Goal: Task Accomplishment & Management: Use online tool/utility

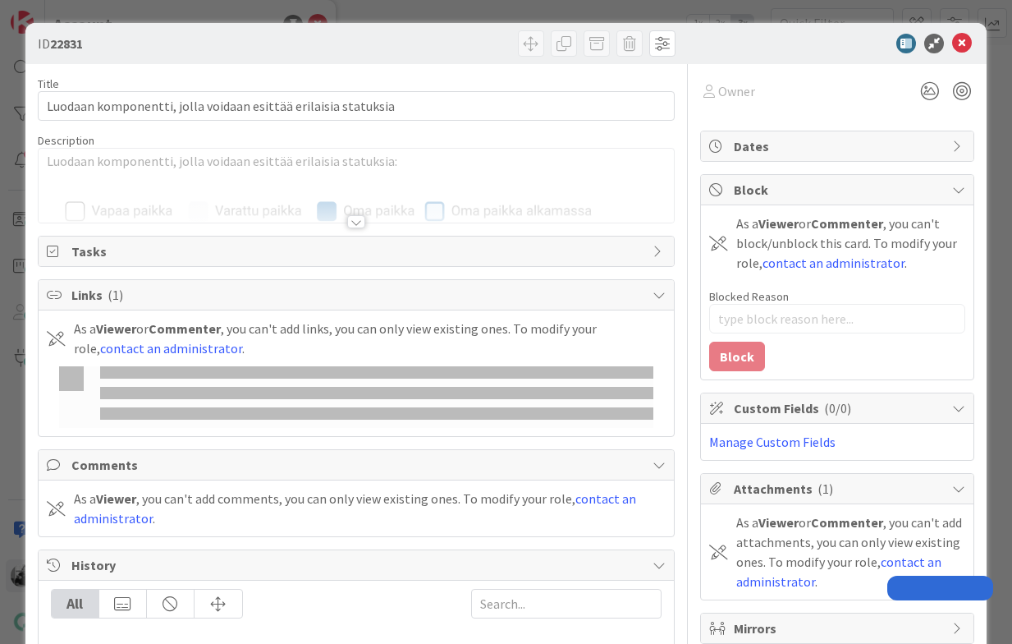
type textarea "x"
type input "22672"
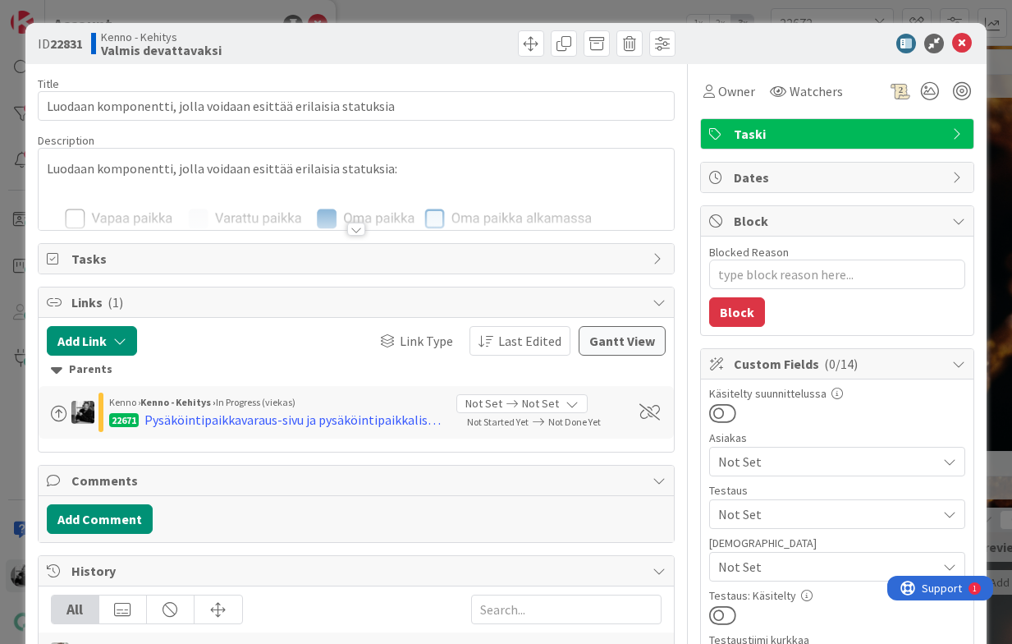
type textarea "x"
click at [357, 232] on div at bounding box center [356, 229] width 18 height 13
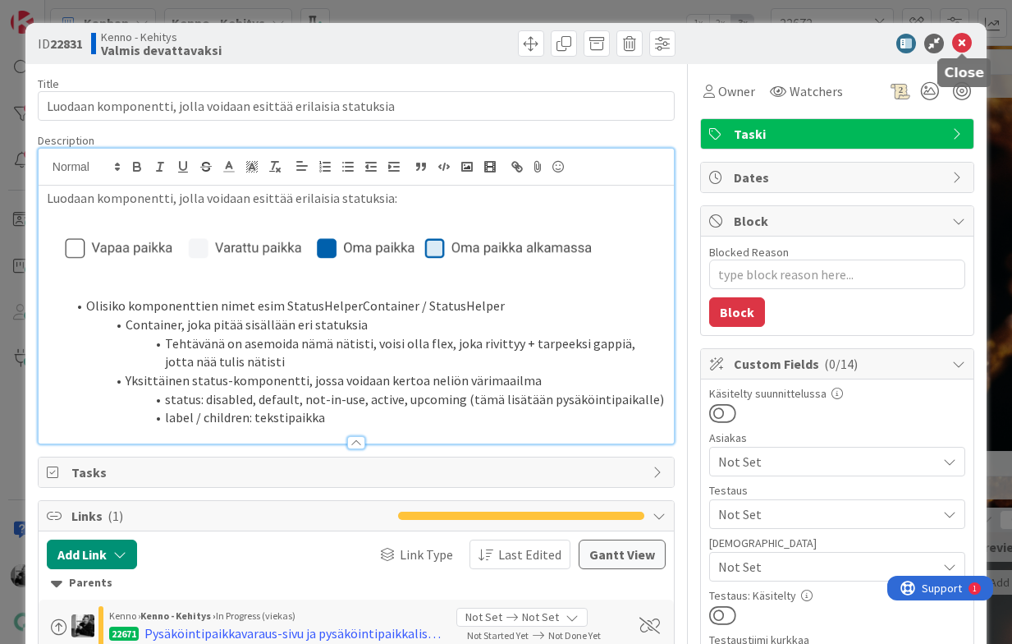
click at [966, 41] on icon at bounding box center [962, 44] width 20 height 20
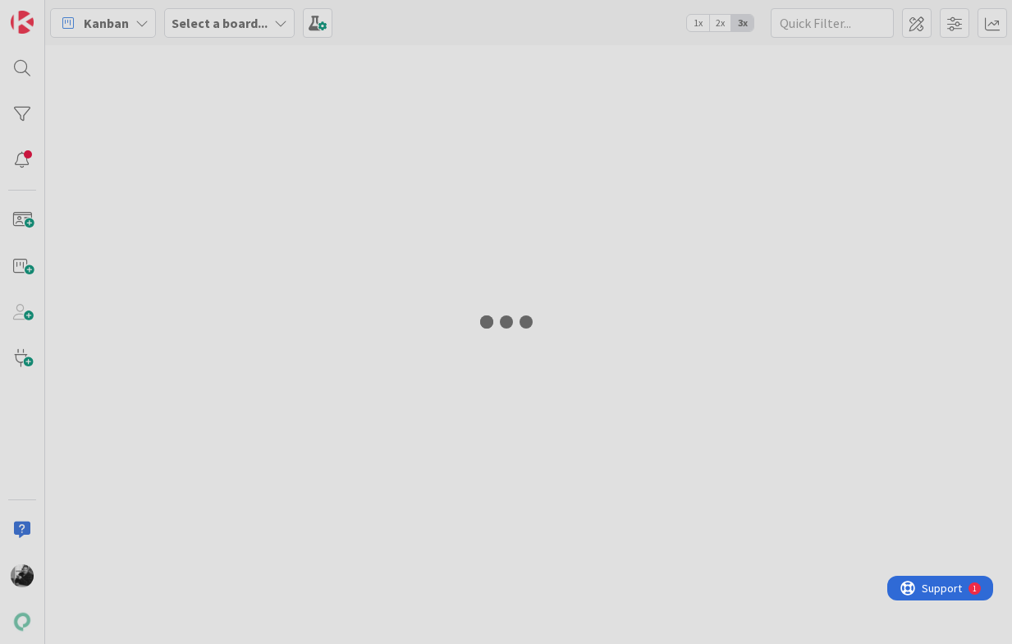
type input "22672"
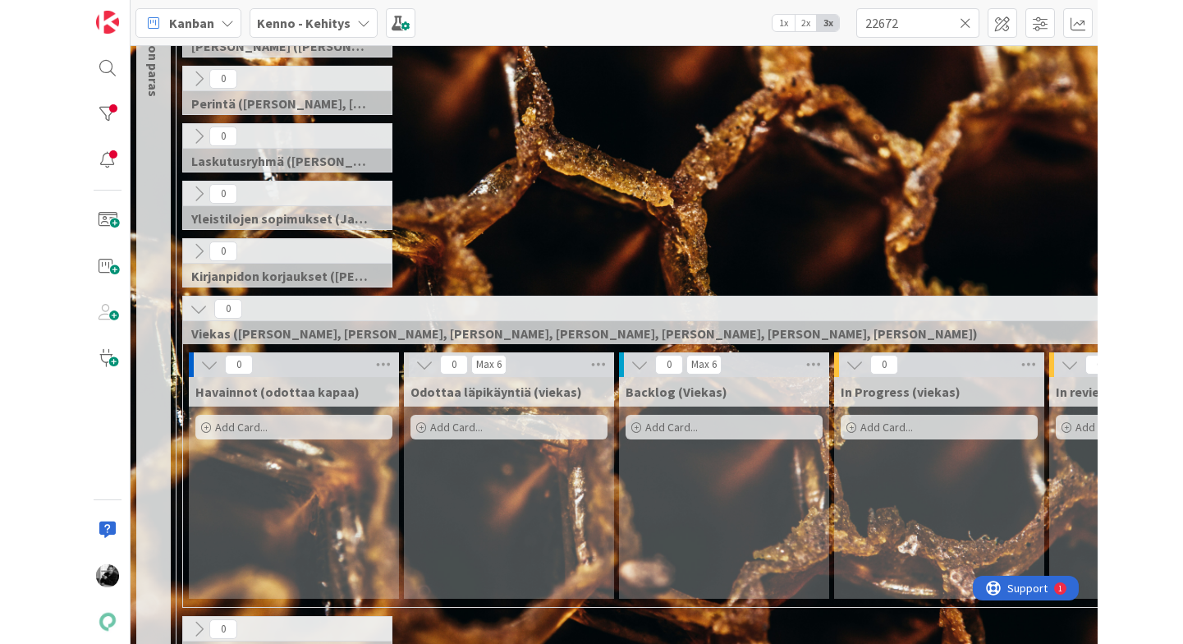
scroll to position [256, 0]
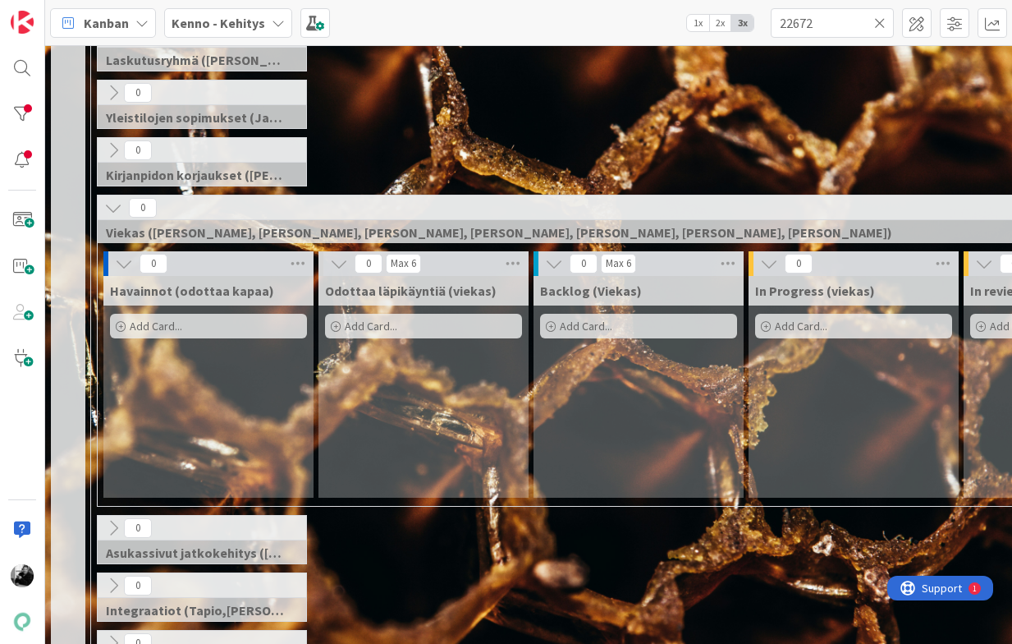
click at [383, 109] on div "0 Yleistilojen sopimukset (Jaakko, VilleP, TommiL, Simo)" at bounding box center [638, 108] width 1089 height 57
click at [875, 20] on icon at bounding box center [879, 23] width 11 height 15
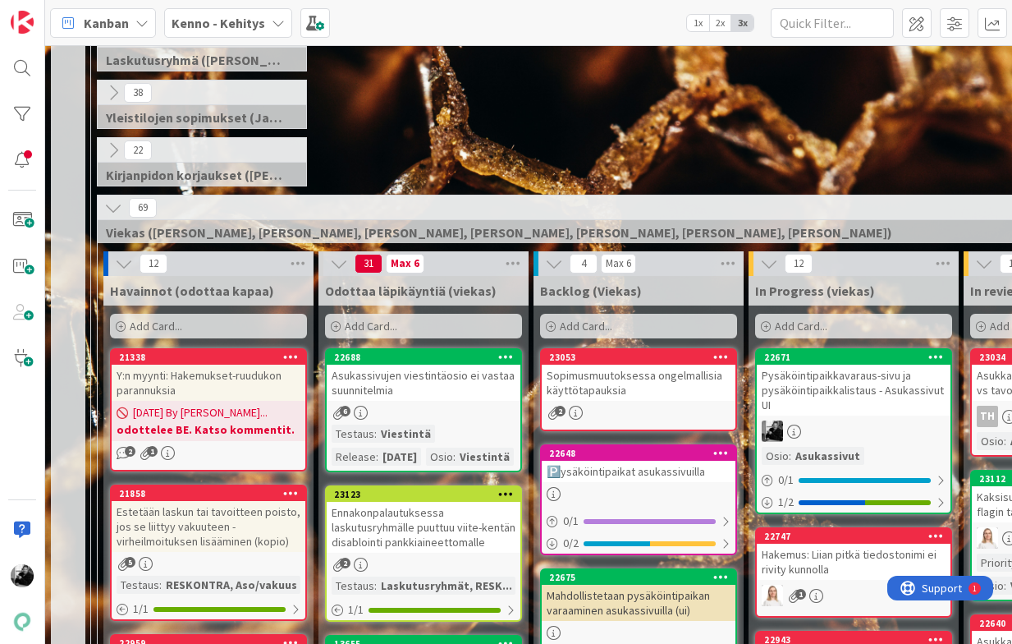
click at [827, 127] on div "38 Yleistilojen sopimukset (Jaakko, VilleP, TommiL, Simo)" at bounding box center [638, 108] width 1089 height 57
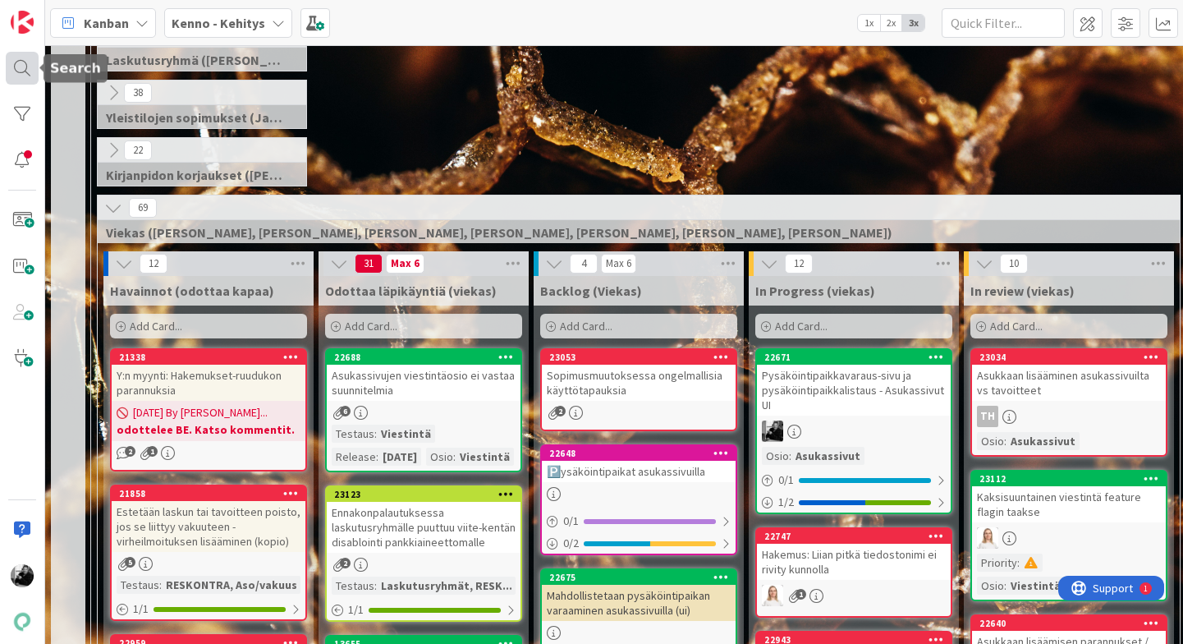
click at [17, 69] on div at bounding box center [22, 68] width 33 height 33
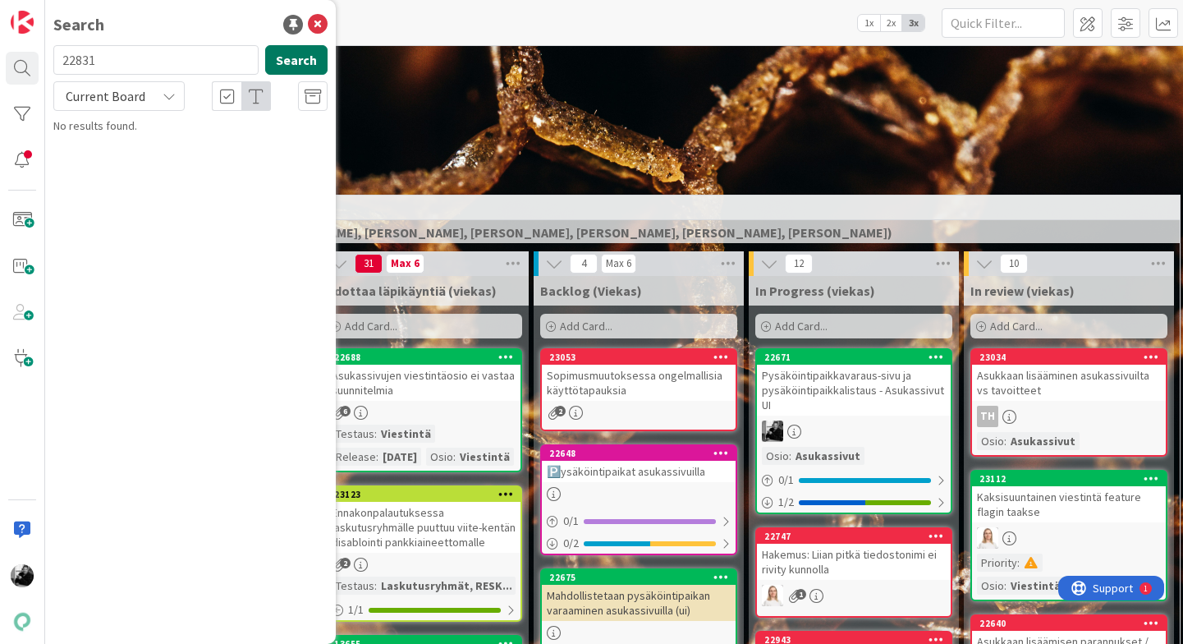
type input "22831"
click at [296, 59] on button "Search" at bounding box center [296, 60] width 62 height 30
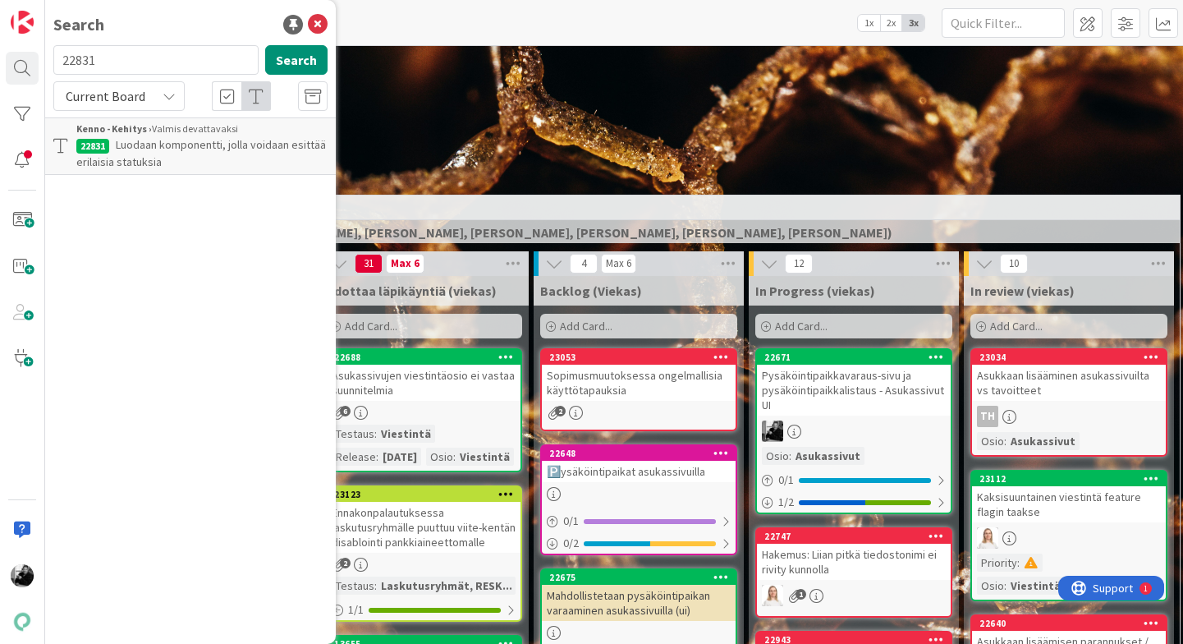
click at [189, 166] on p "Luodaan komponentti, jolla voidaan esittää erilaisia statuksia" at bounding box center [201, 153] width 251 height 34
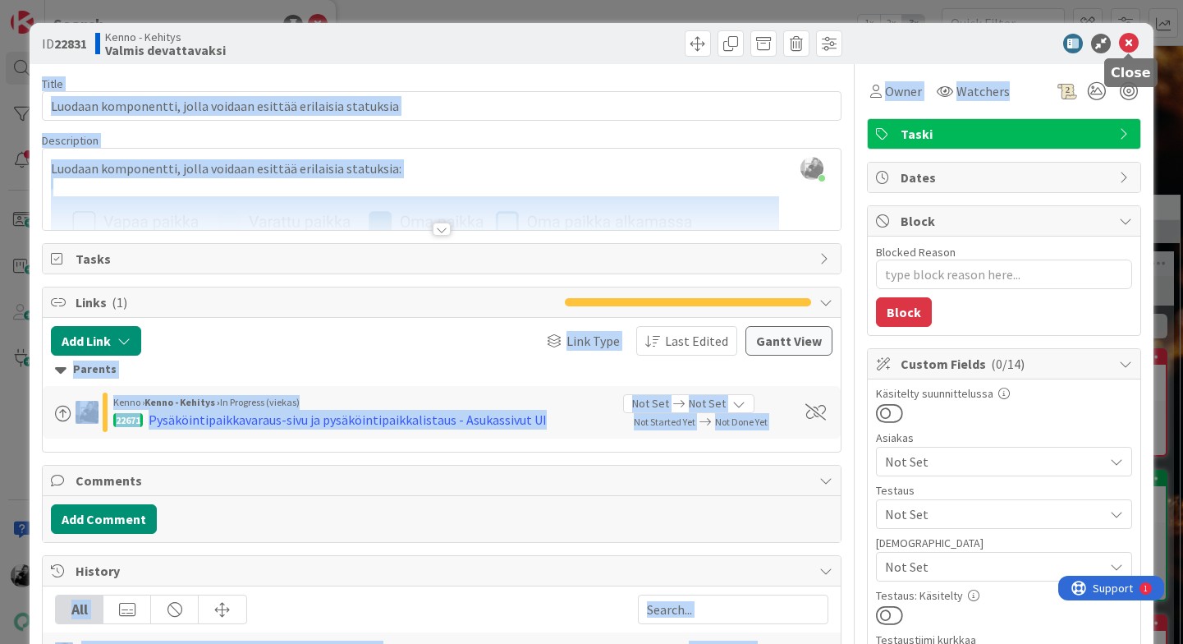
drag, startPoint x: 1133, startPoint y: 47, endPoint x: 1036, endPoint y: 107, distance: 113.9
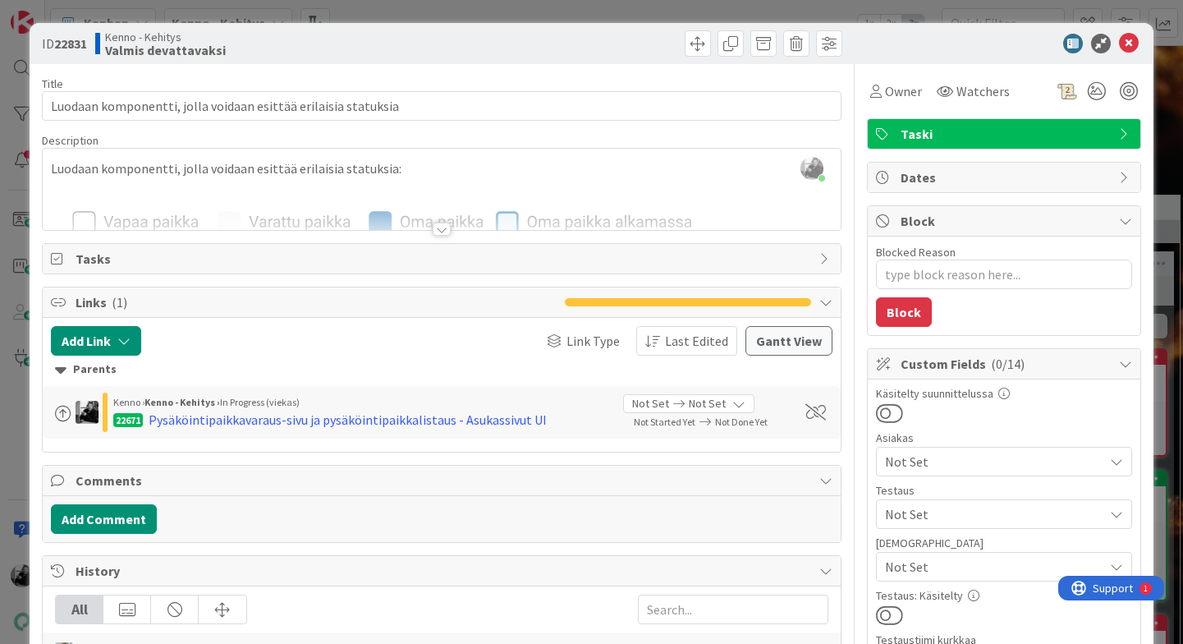
click at [918, 54] on div "ID 22831 Kenno - Kehitys Valmis devattavaksi" at bounding box center [592, 43] width 1124 height 41
click at [892, 87] on span "Owner" at bounding box center [903, 91] width 37 height 20
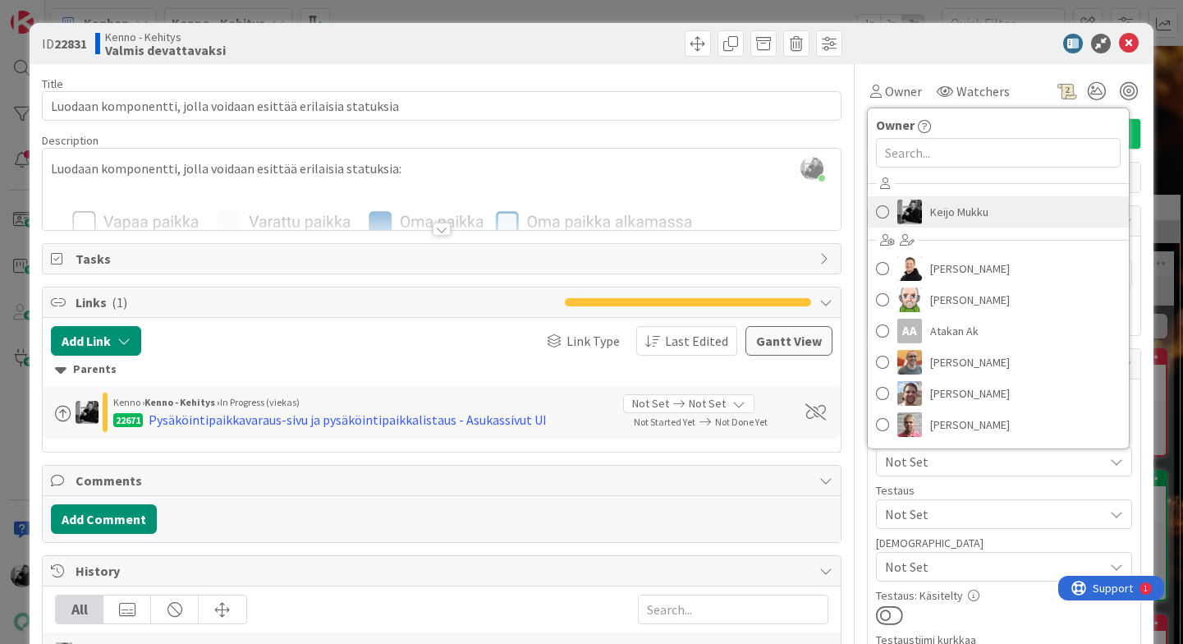
click at [964, 212] on span "Keijo Mukku" at bounding box center [959, 212] width 58 height 25
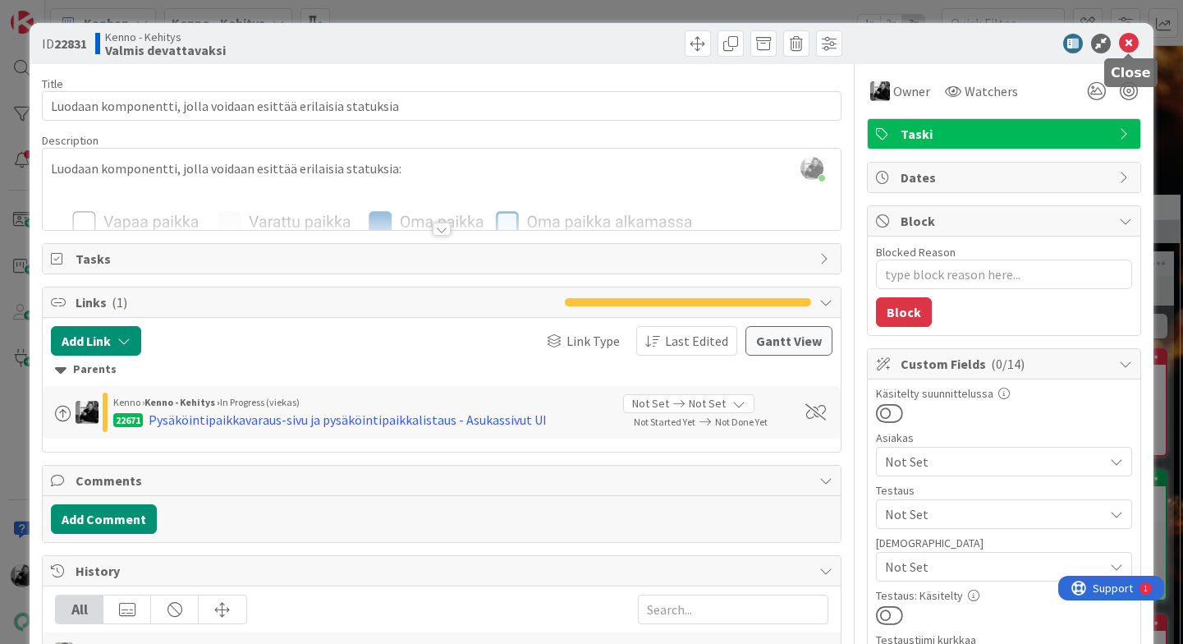
click at [1012, 47] on icon at bounding box center [1129, 44] width 20 height 20
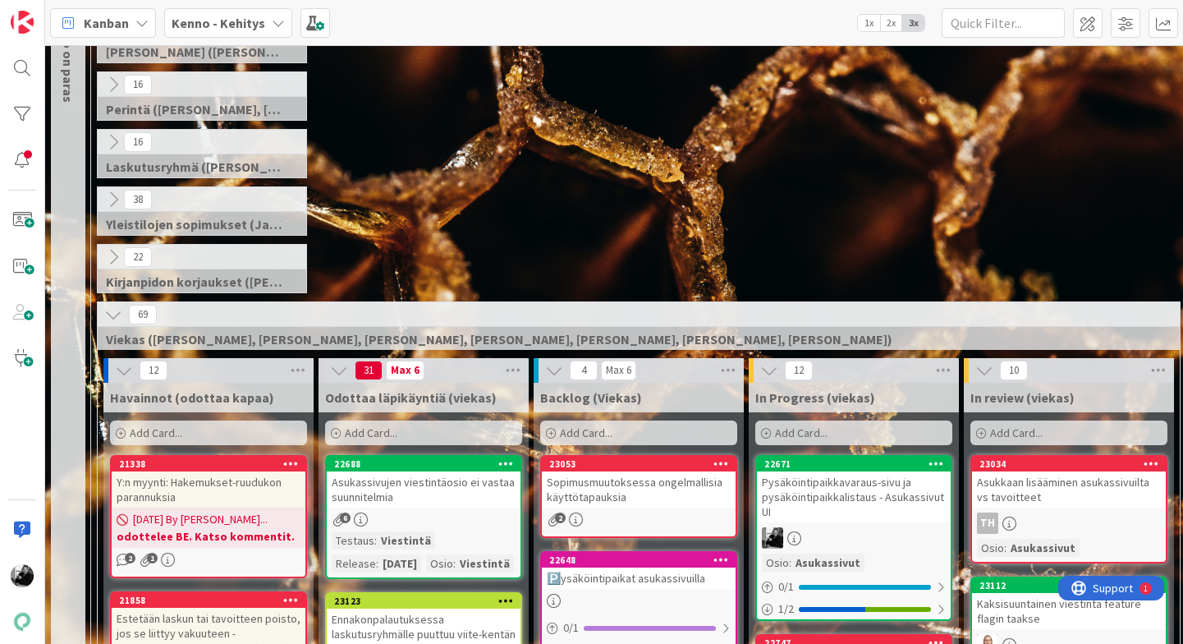
scroll to position [135, 0]
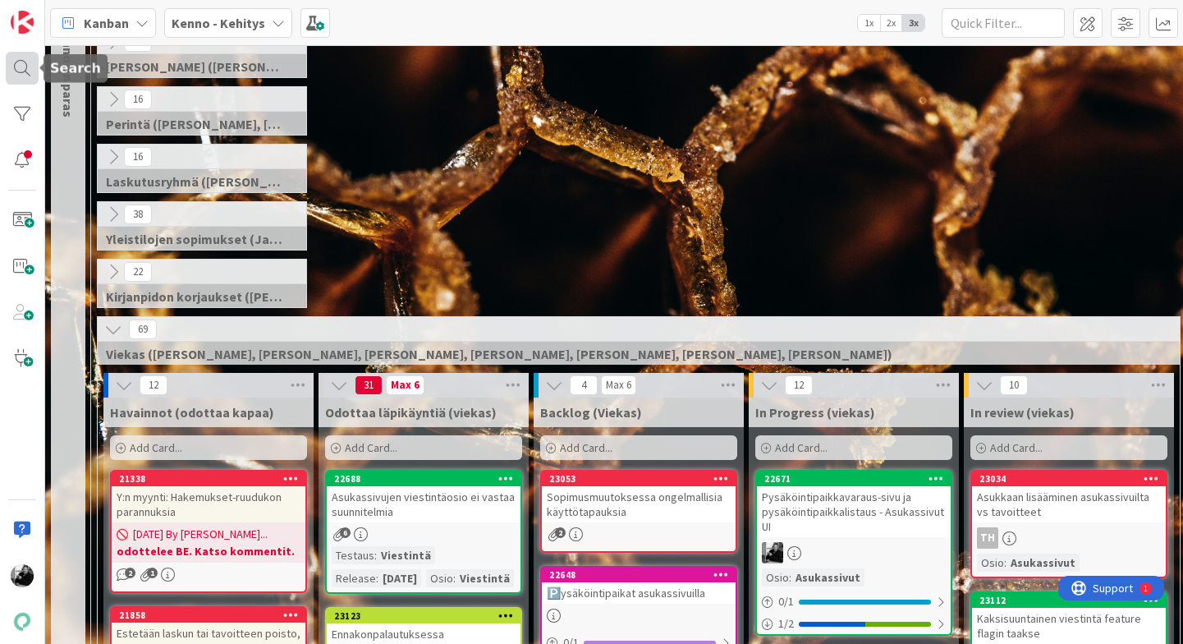
click at [35, 77] on div at bounding box center [22, 68] width 33 height 33
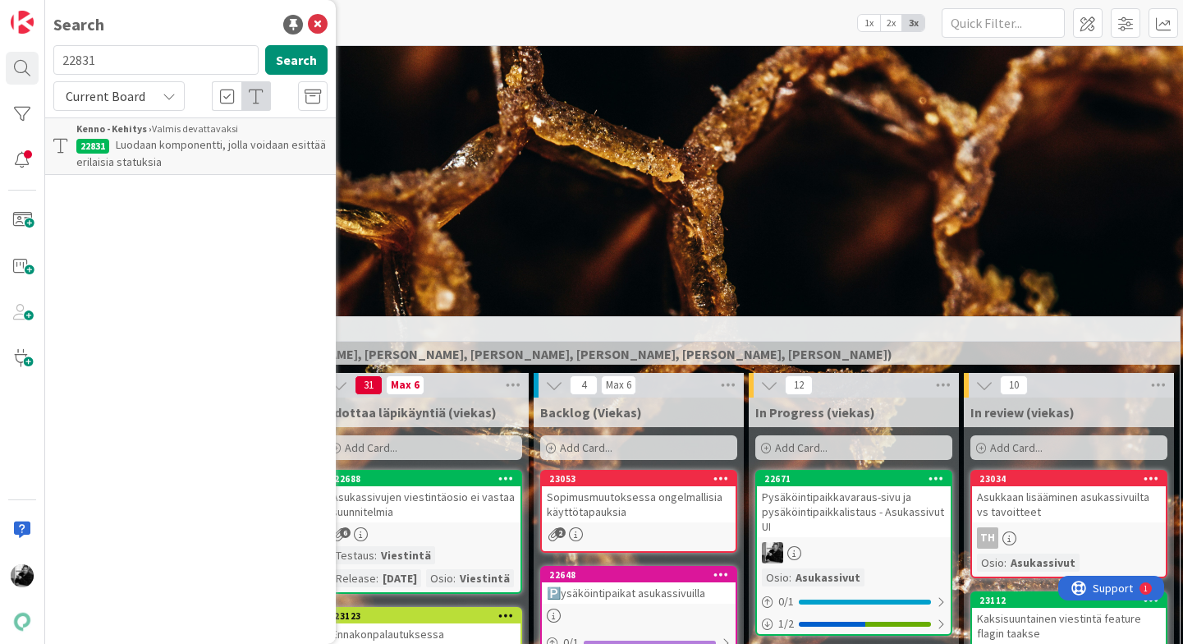
click at [141, 158] on span "Luodaan komponentti, jolla voidaan esittää erilaisia statuksia" at bounding box center [201, 153] width 250 height 32
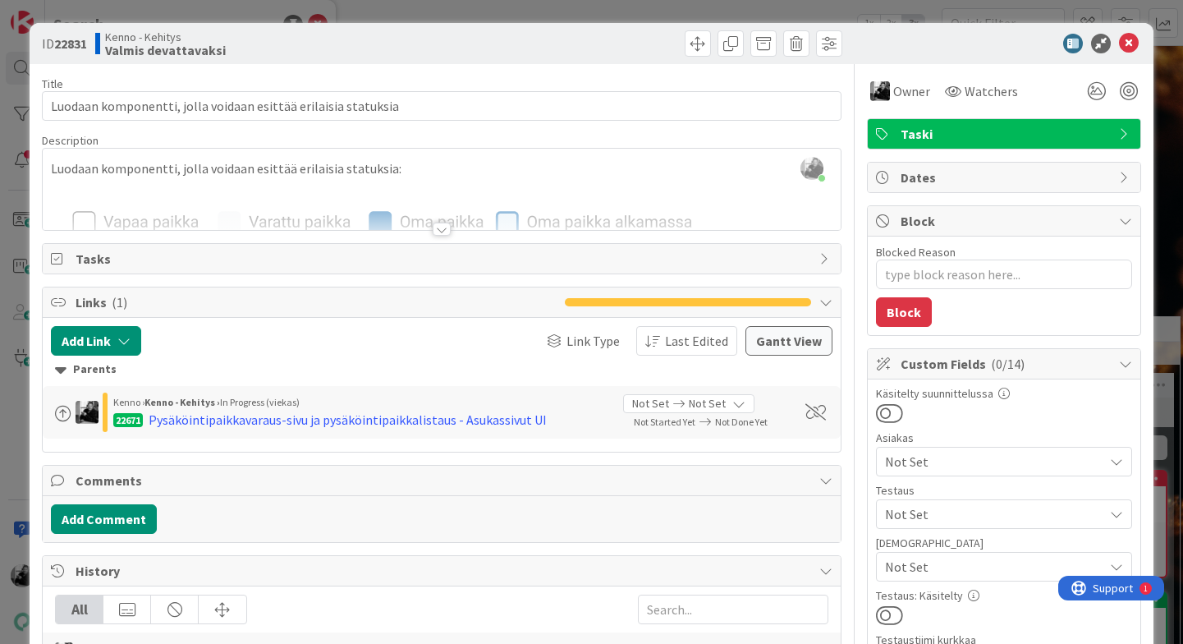
click at [445, 232] on div at bounding box center [442, 229] width 18 height 13
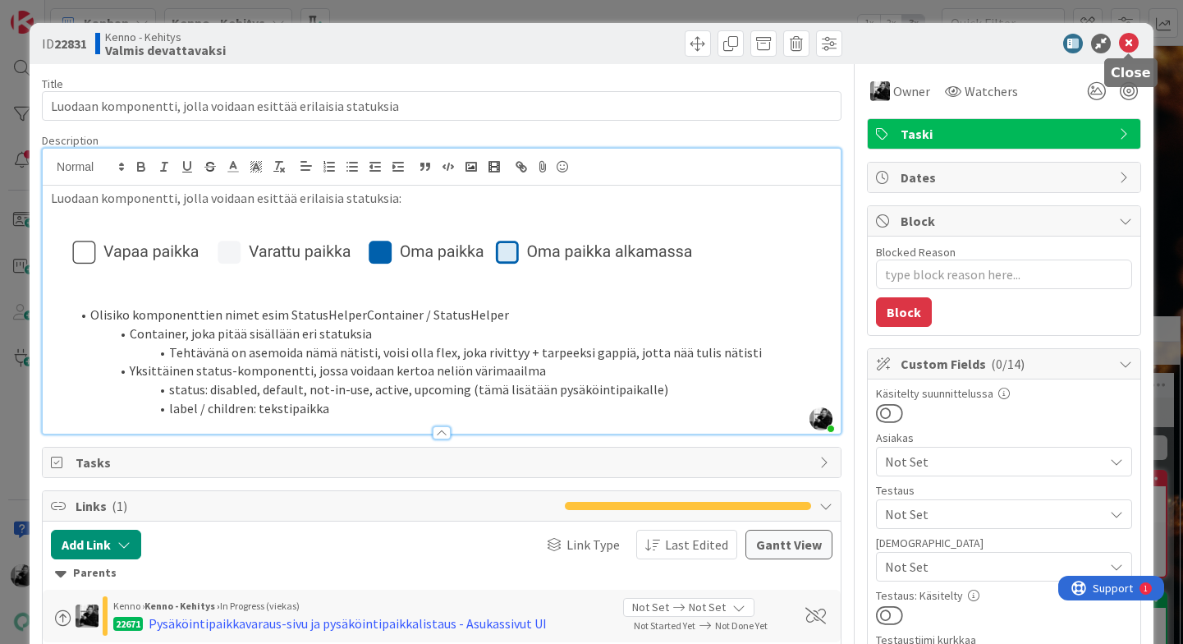
click at [1012, 49] on icon at bounding box center [1129, 44] width 20 height 20
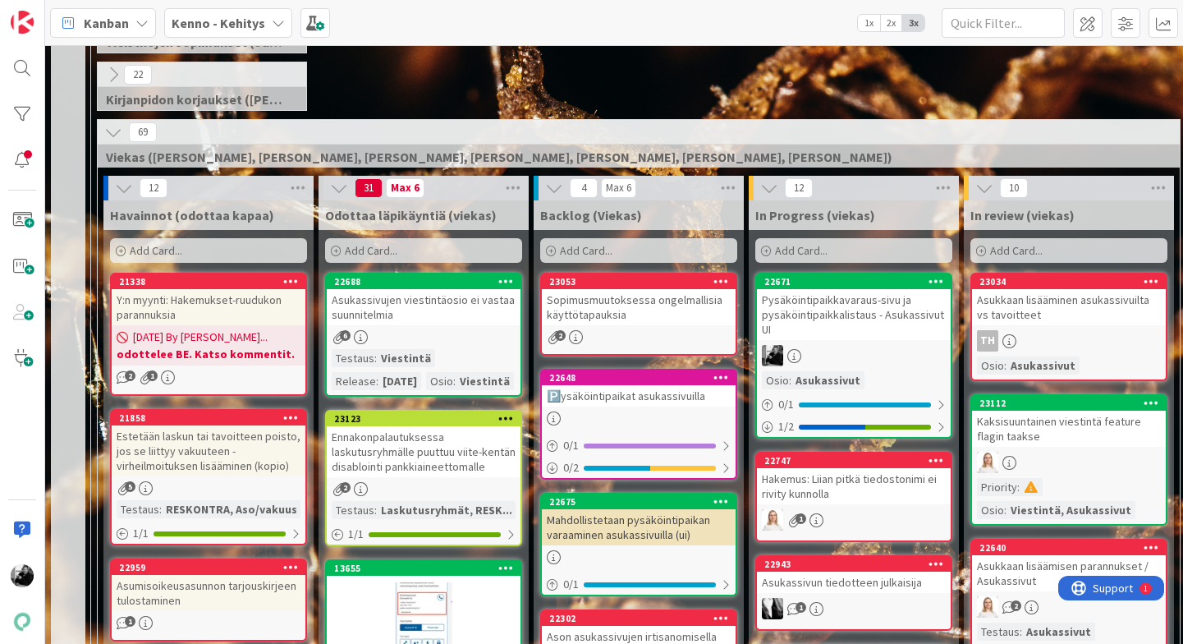
scroll to position [337, 0]
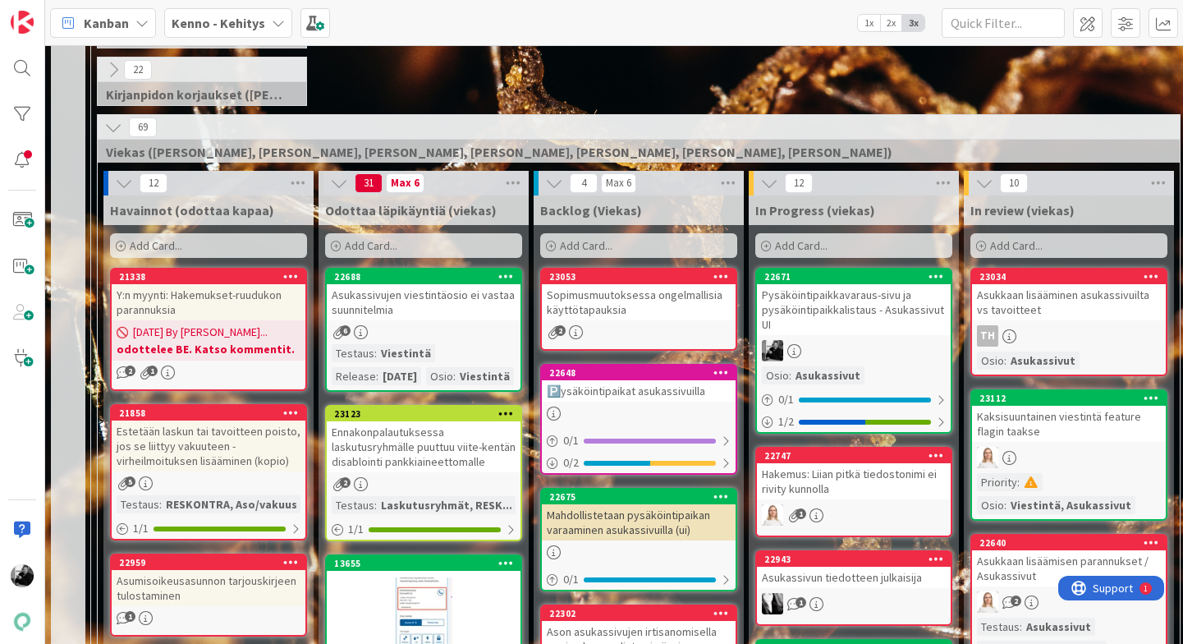
click at [109, 125] on icon at bounding box center [113, 127] width 18 height 18
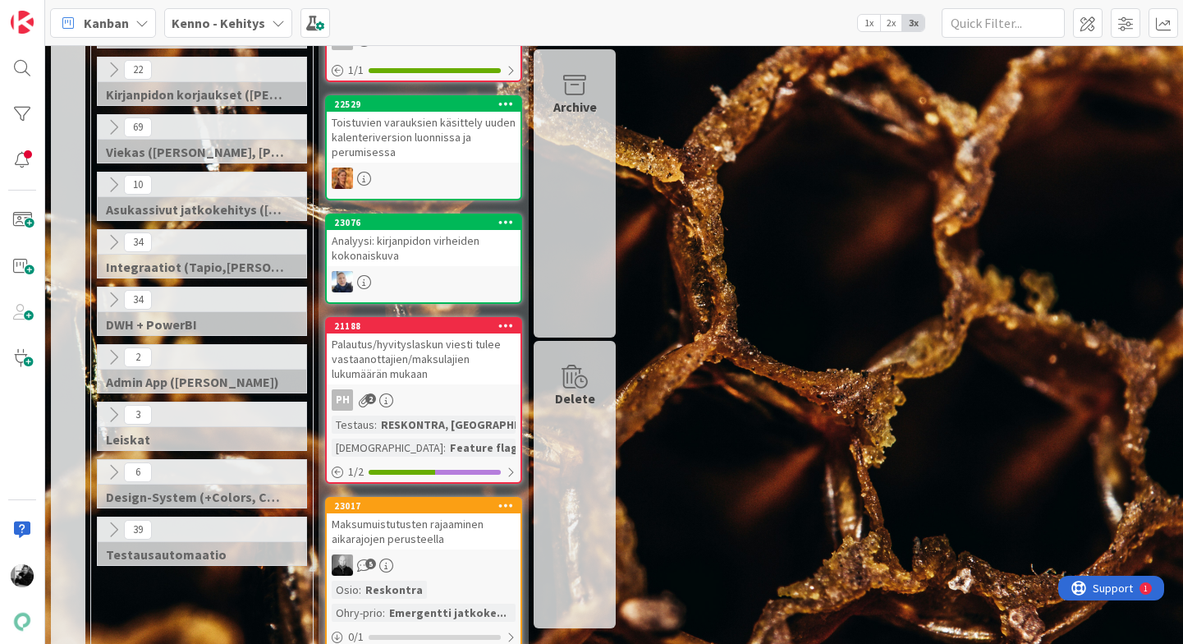
click at [109, 125] on icon at bounding box center [113, 127] width 18 height 18
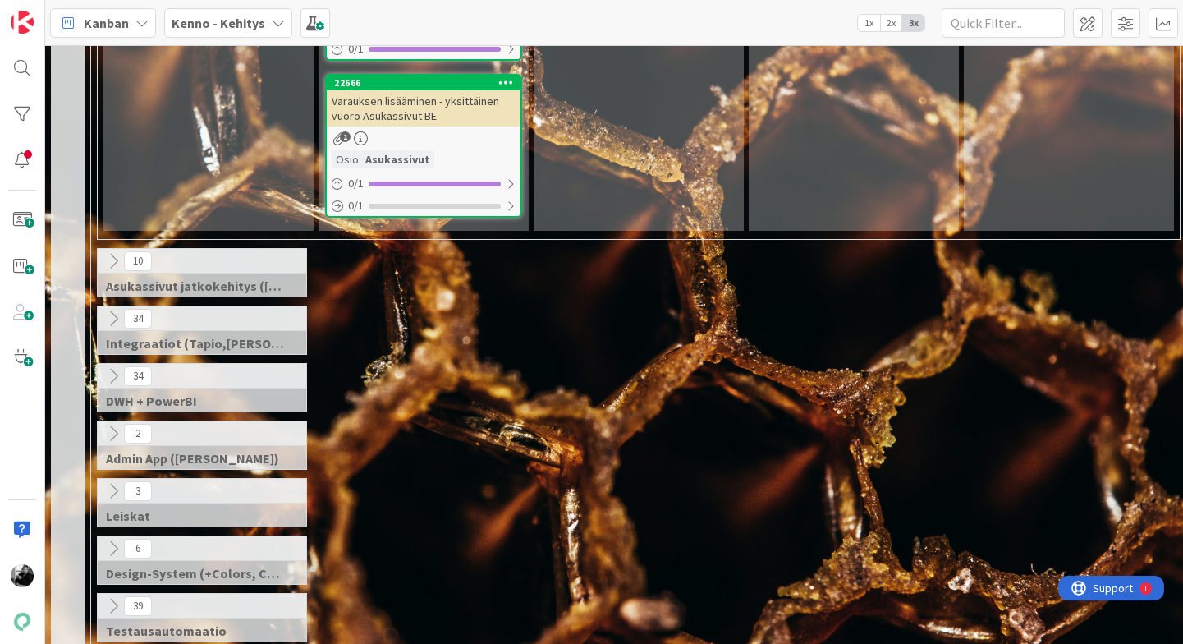
scroll to position [4966, 0]
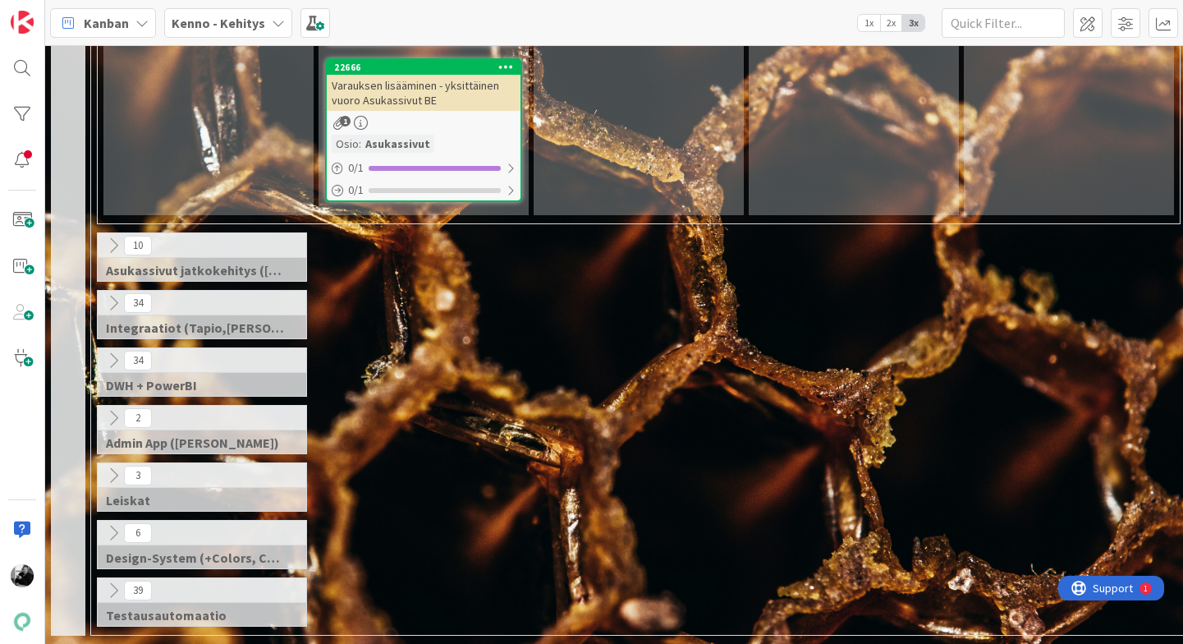
click at [111, 533] on icon at bounding box center [113, 533] width 18 height 18
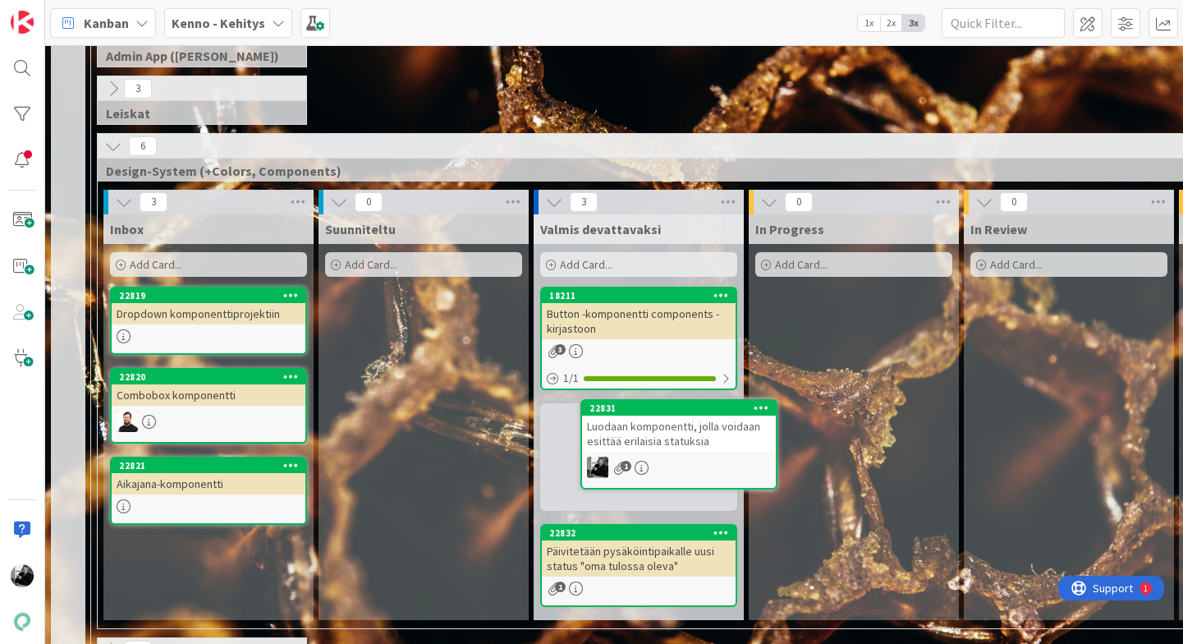
scroll to position [5330, 0]
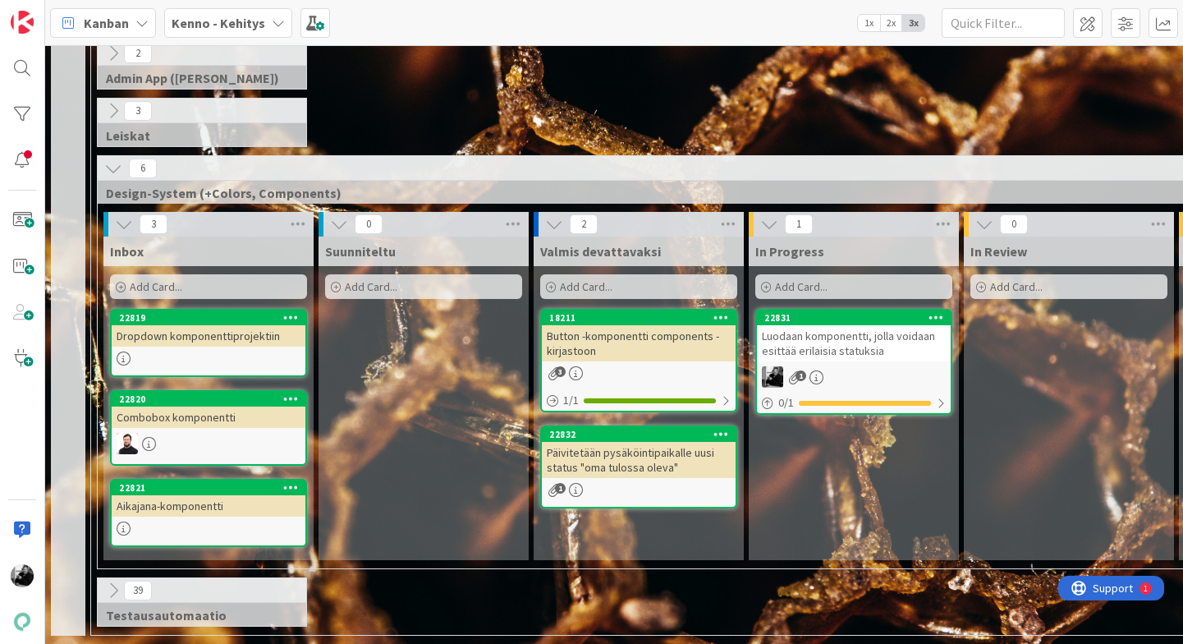
click at [659, 465] on div "Päivitetään pysäköintipaikalle uusi status "oma tulossa oleva"" at bounding box center [639, 460] width 194 height 36
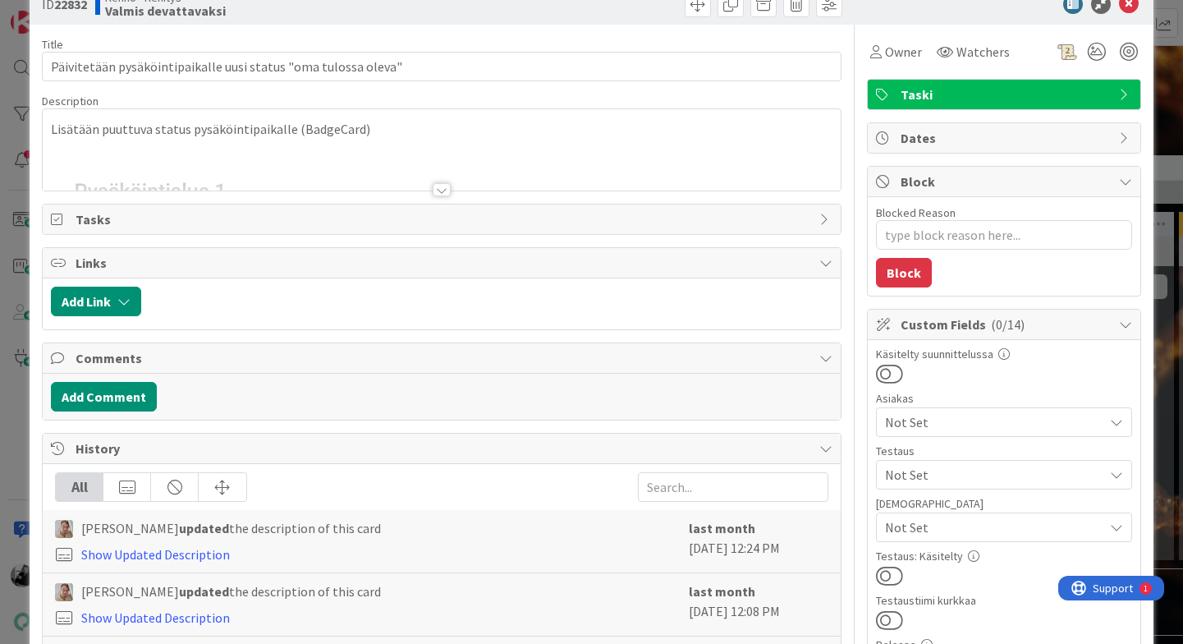
scroll to position [40, 0]
click at [438, 189] on div at bounding box center [442, 188] width 18 height 13
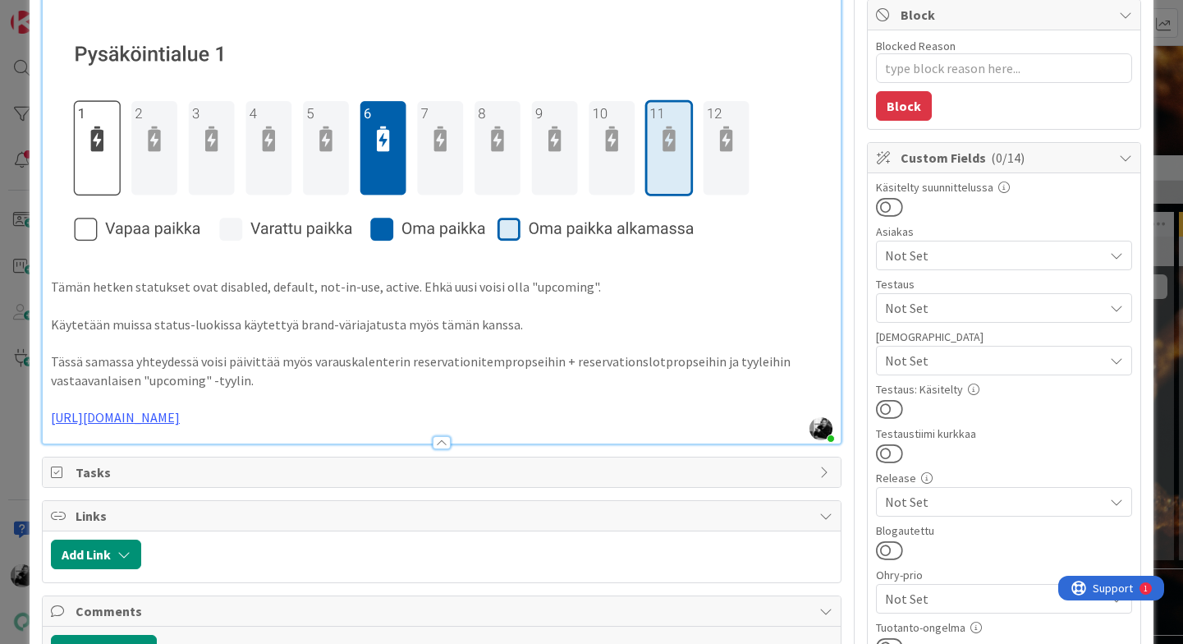
scroll to position [0, 0]
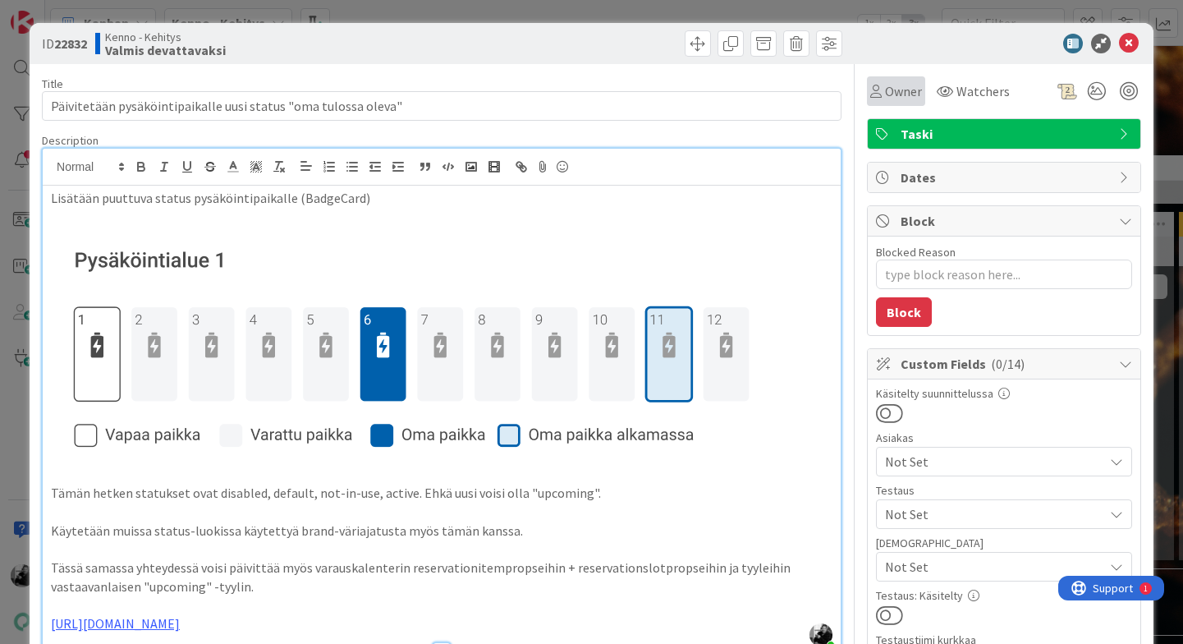
click at [897, 82] on span "Owner" at bounding box center [903, 91] width 37 height 20
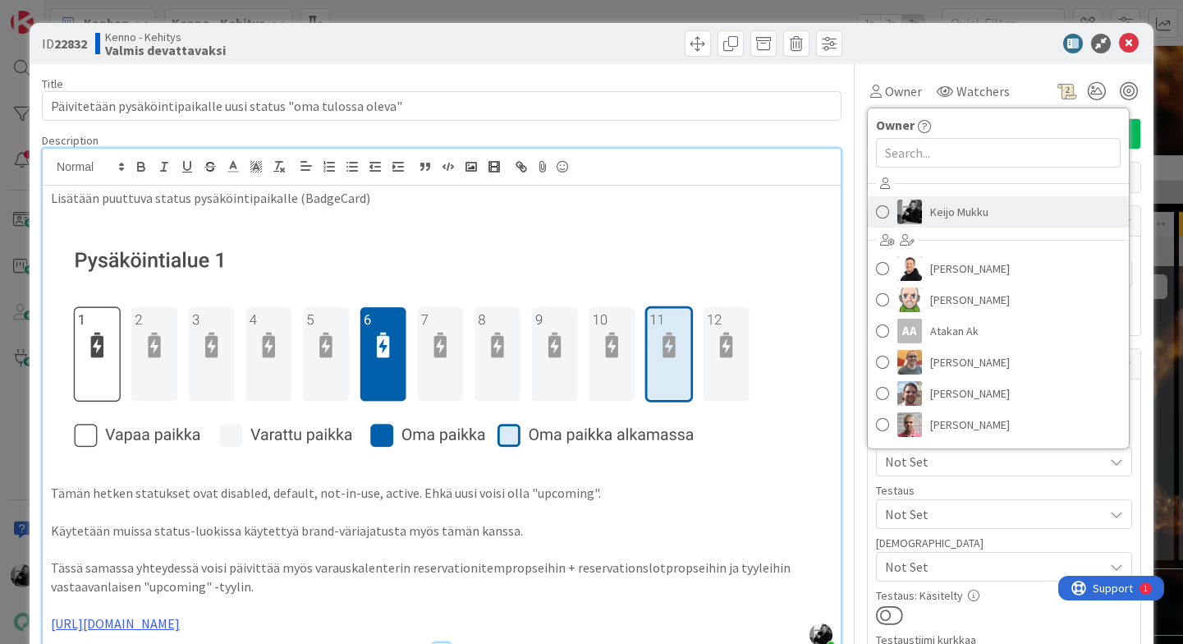
click at [941, 207] on span "Keijo Mukku" at bounding box center [959, 212] width 58 height 25
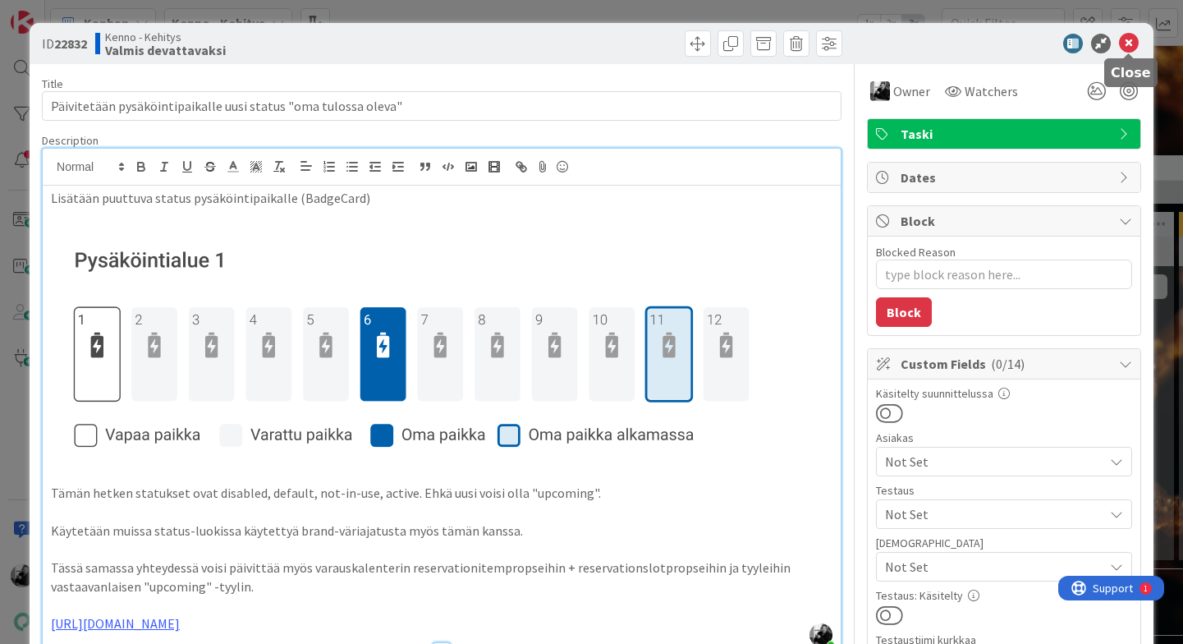
click at [1012, 51] on icon at bounding box center [1129, 44] width 20 height 20
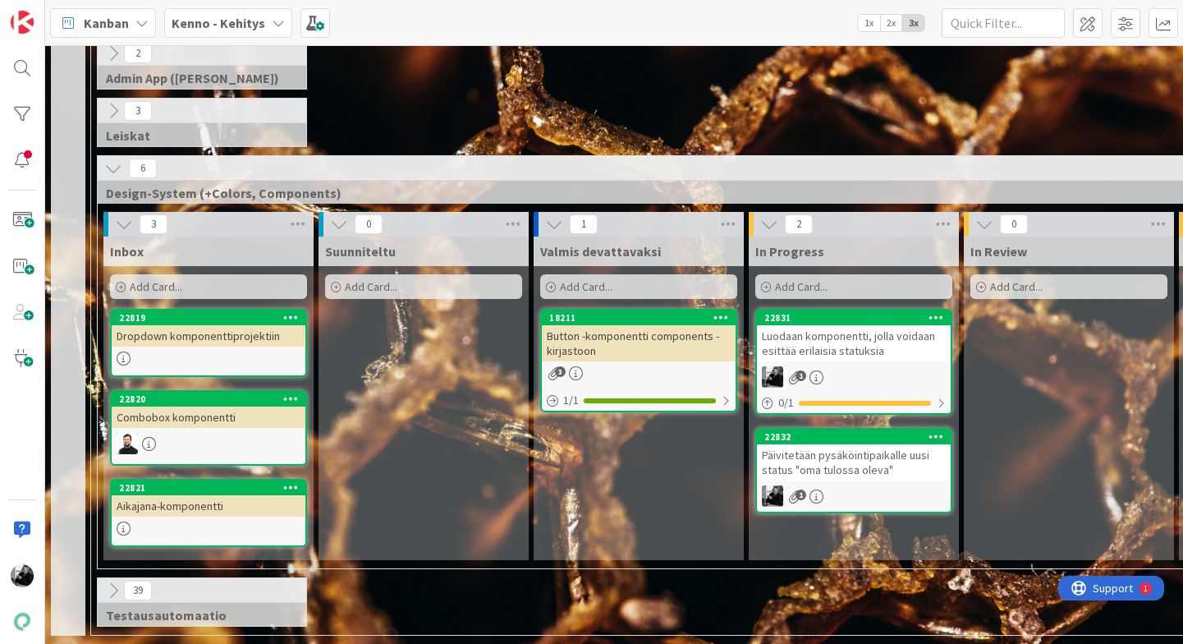
click at [646, 354] on div "Button -komponentti components -kirjastoon" at bounding box center [639, 343] width 194 height 36
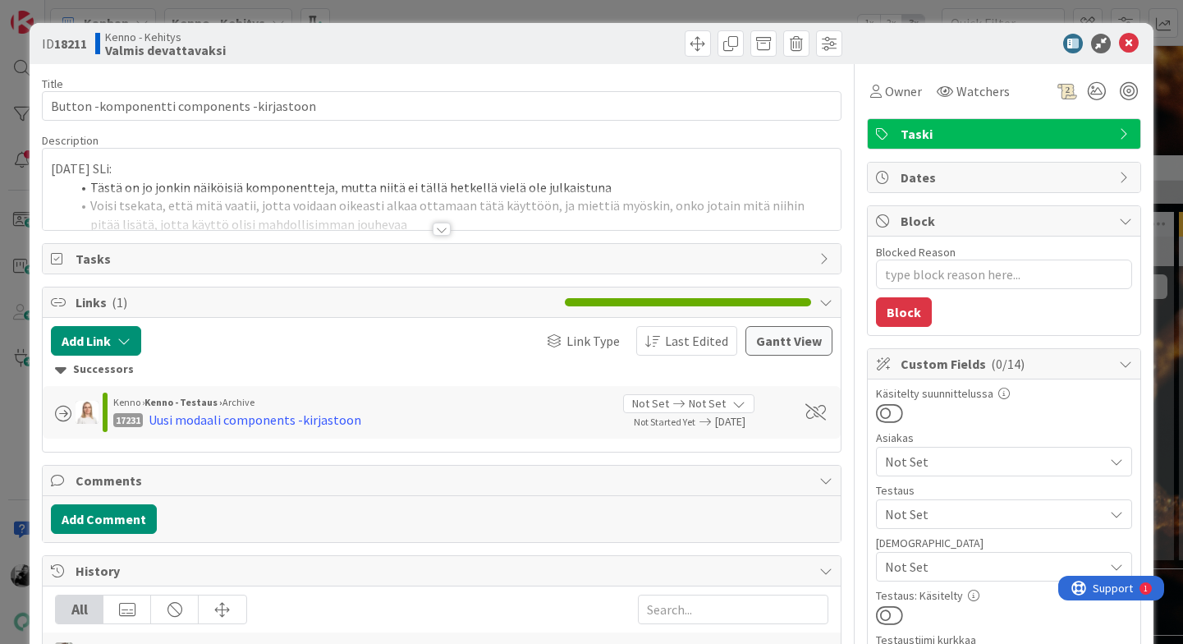
click at [445, 227] on div at bounding box center [442, 229] width 18 height 13
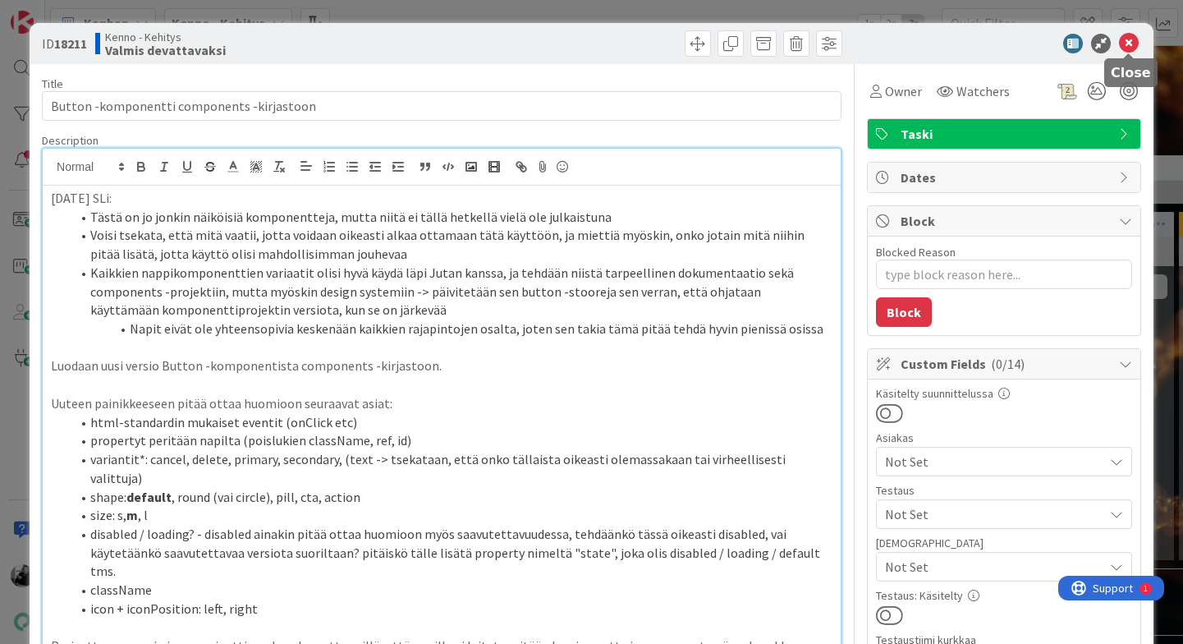
click at [1012, 46] on icon at bounding box center [1129, 44] width 20 height 20
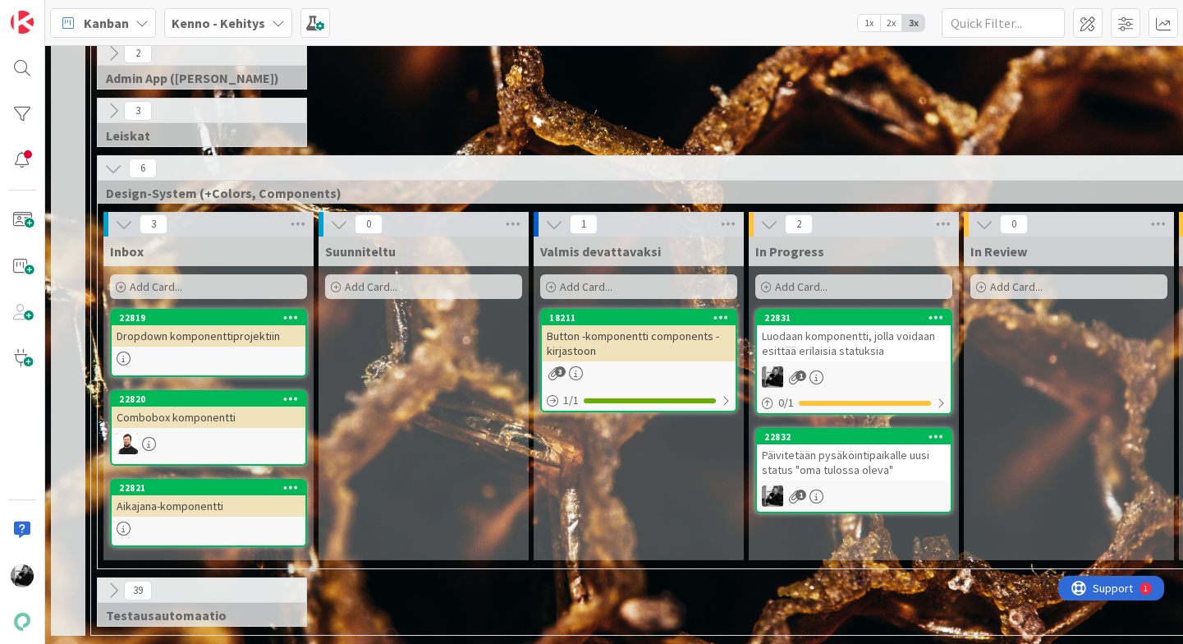
click at [862, 466] on div "Päivitetään pysäköintipaikalle uusi status "oma tulossa oleva"" at bounding box center [854, 462] width 194 height 36
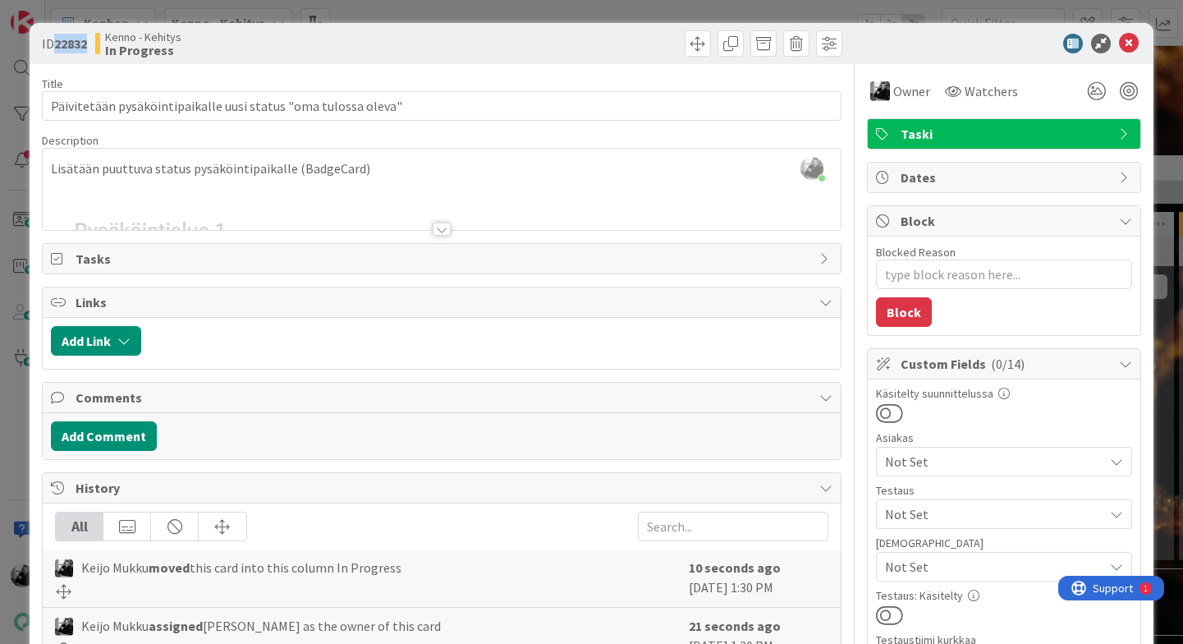
drag, startPoint x: 90, startPoint y: 43, endPoint x: 56, endPoint y: 44, distance: 34.5
click at [56, 44] on b "22832" at bounding box center [70, 43] width 33 height 16
copy b "22832"
click at [1012, 42] on icon at bounding box center [1129, 44] width 20 height 20
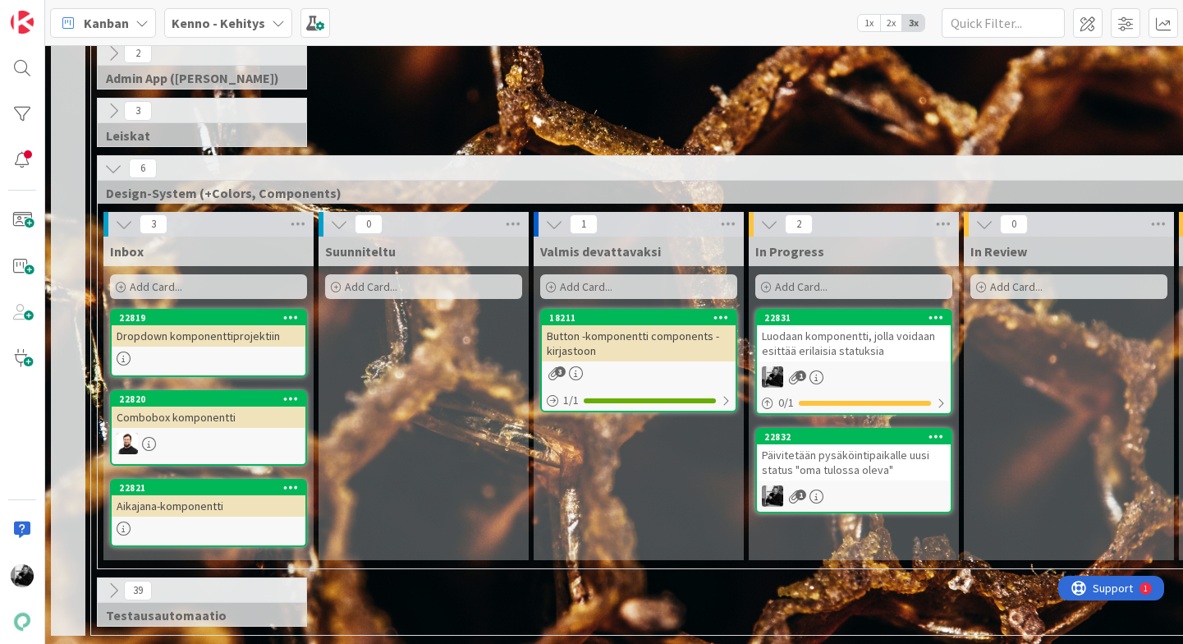
click at [819, 469] on div "Päivitetään pysäköintipaikalle uusi status "oma tulossa oleva"" at bounding box center [854, 462] width 194 height 36
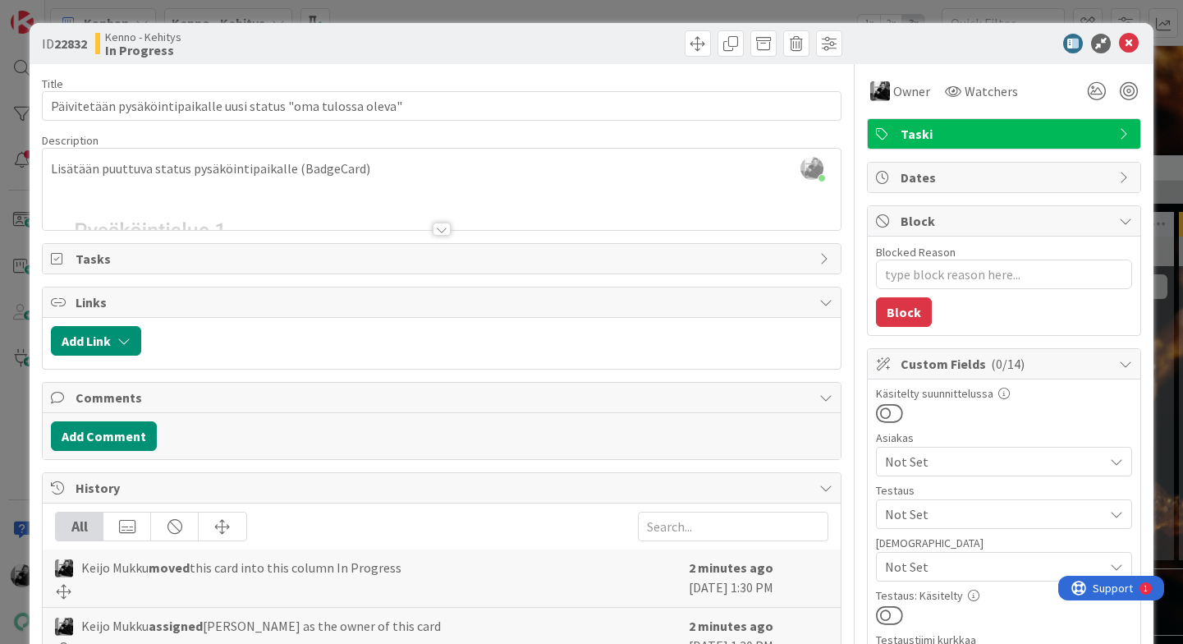
click at [444, 230] on div at bounding box center [442, 229] width 18 height 13
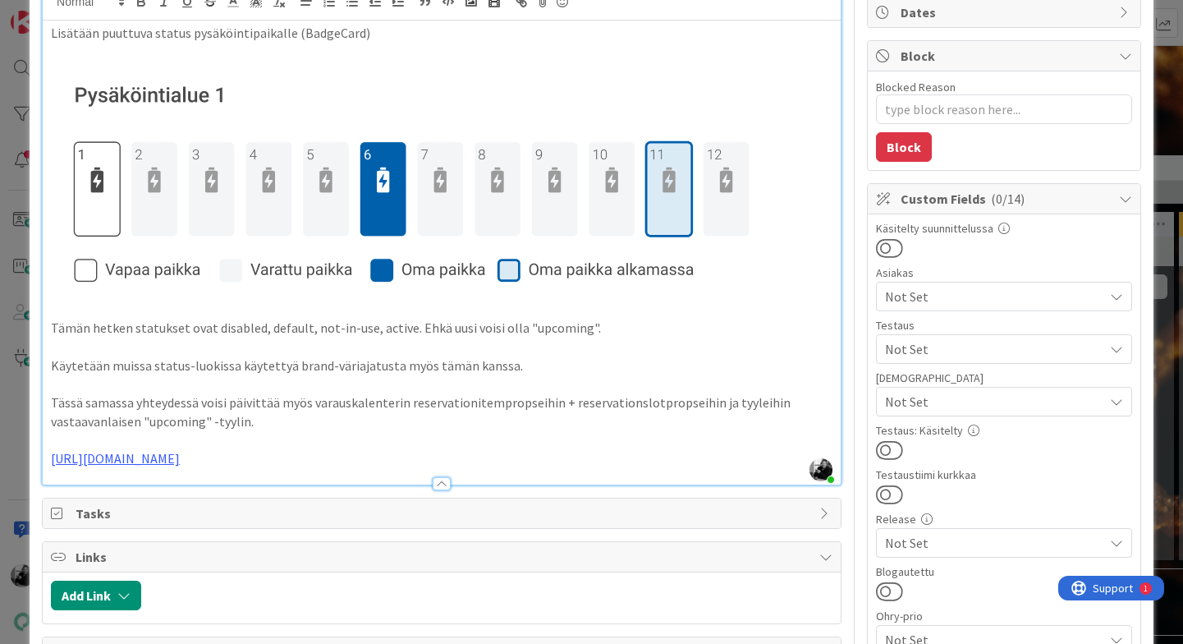
scroll to position [168, 0]
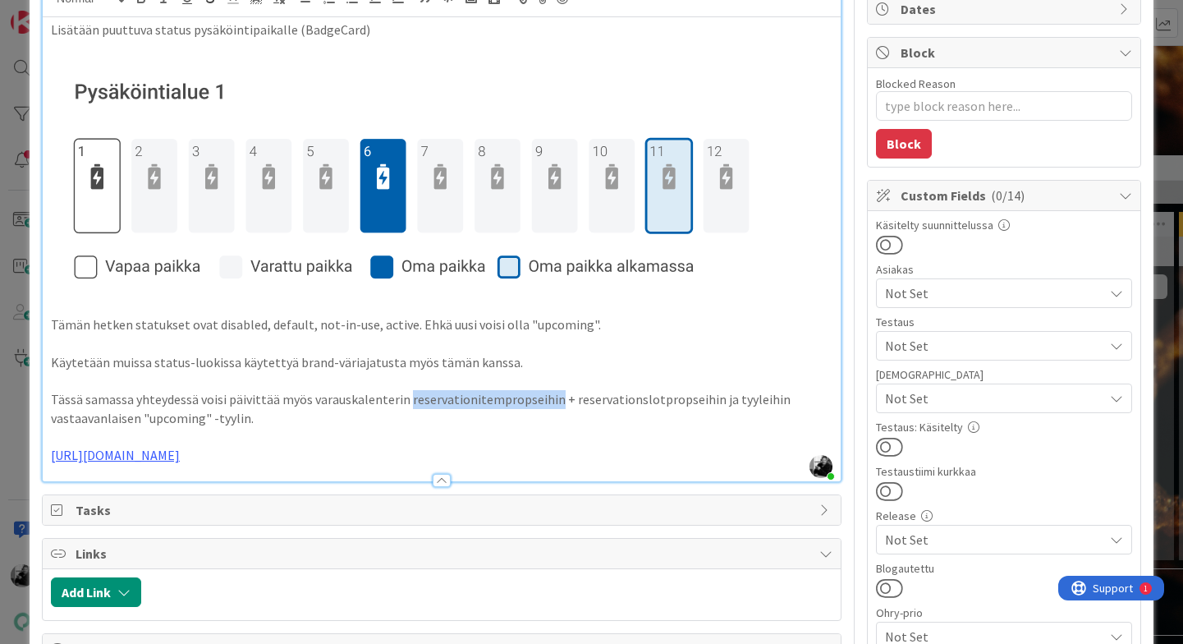
drag, startPoint x: 547, startPoint y: 402, endPoint x: 404, endPoint y: 400, distance: 142.9
click at [404, 400] on p "Tässä samassa yhteydessä voisi päivittää myös varauskalenterin reservationitemp…" at bounding box center [442, 408] width 782 height 37
copy p "reservationitempropseihin"
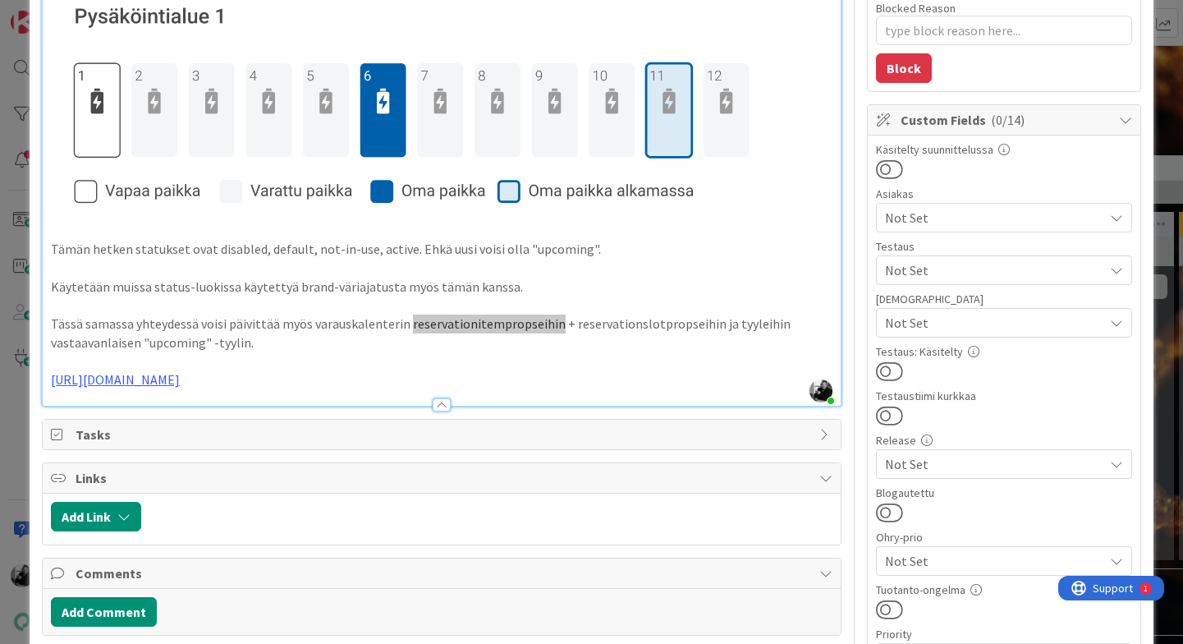
scroll to position [333, 0]
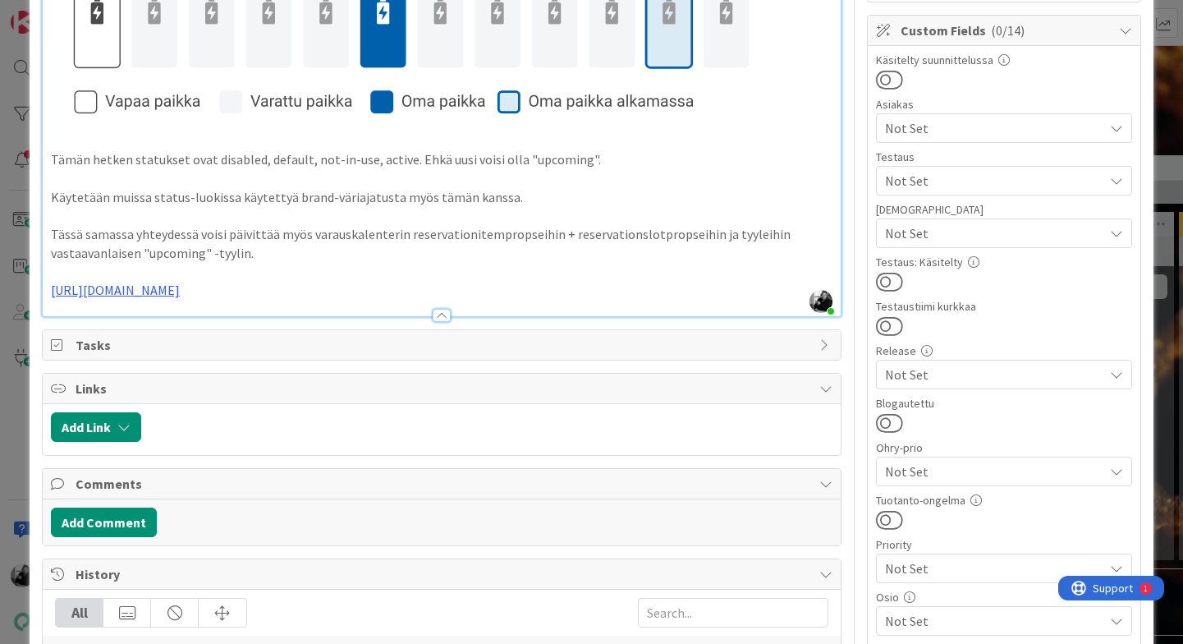
click at [310, 256] on p "Tässä samassa yhteydessä voisi päivittää myös varauskalenterin reservationitemp…" at bounding box center [442, 243] width 782 height 37
drag, startPoint x: 544, startPoint y: 235, endPoint x: 411, endPoint y: 234, distance: 132.2
click at [411, 234] on p "Tässä samassa yhteydessä voisi päivittää myös varauskalenterin reservationitemp…" at bounding box center [442, 243] width 782 height 37
drag, startPoint x: 551, startPoint y: 232, endPoint x: 532, endPoint y: 232, distance: 18.9
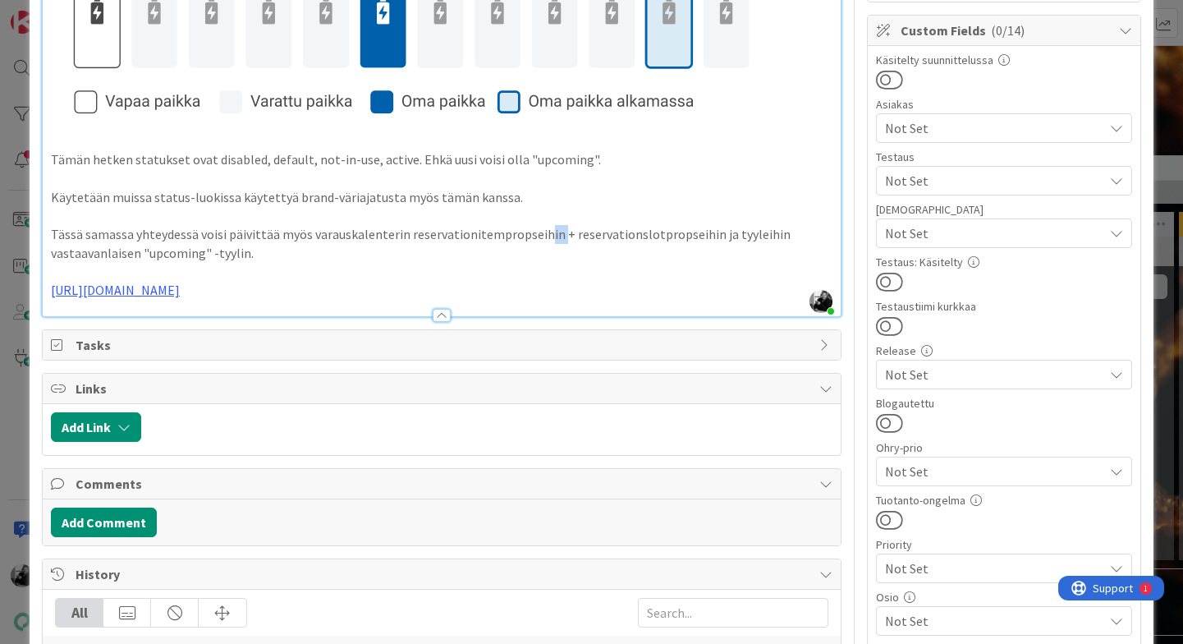
click at [534, 232] on p "Tässä samassa yhteydessä voisi päivittää myös varauskalenterin reservationitemp…" at bounding box center [442, 243] width 782 height 37
click at [532, 232] on p "Tässä samassa yhteydessä voisi päivittää myös varauskalenterin reservationitemp…" at bounding box center [442, 243] width 782 height 37
drag, startPoint x: 402, startPoint y: 236, endPoint x: 548, endPoint y: 235, distance: 146.2
click at [548, 235] on p "Tässä samassa yhteydessä voisi päivittää myös varauskalenterin reservationitemp…" at bounding box center [442, 243] width 782 height 37
copy p "reservationitempropseihin"
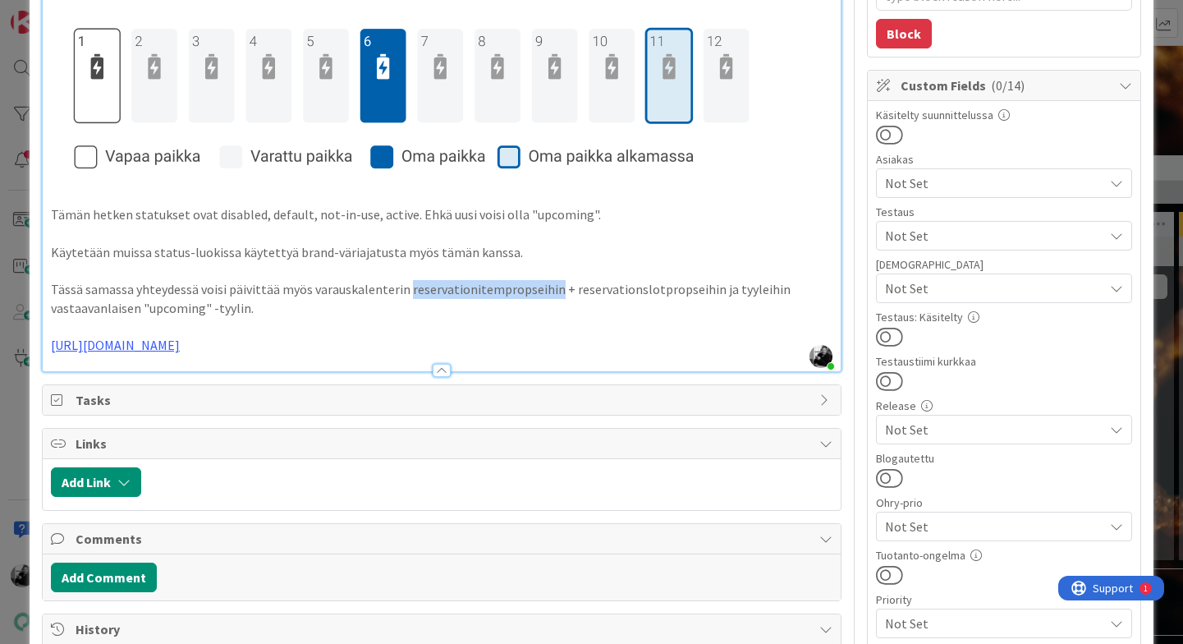
scroll to position [268, 0]
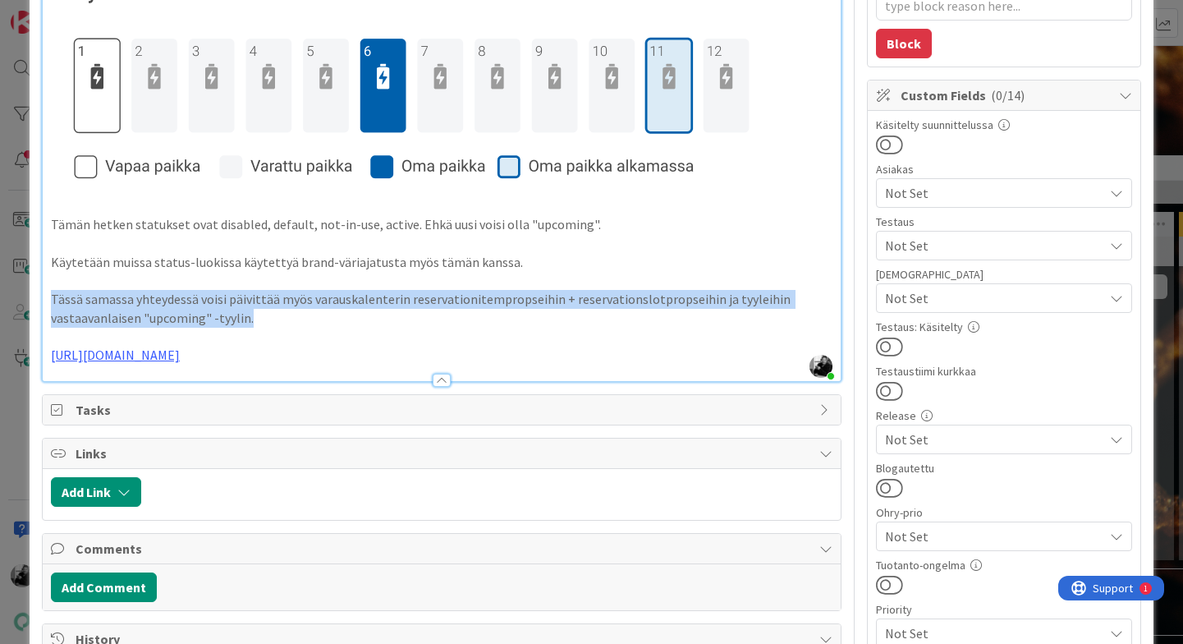
drag, startPoint x: 268, startPoint y: 323, endPoint x: 52, endPoint y: 295, distance: 218.6
click at [52, 295] on p "Tässä samassa yhteydessä voisi päivittää myös varauskalenterin reservationitemp…" at bounding box center [442, 308] width 782 height 37
copy p "Tässä samassa yhteydessä voisi päivittää myös varauskalenterin reservationitemp…"
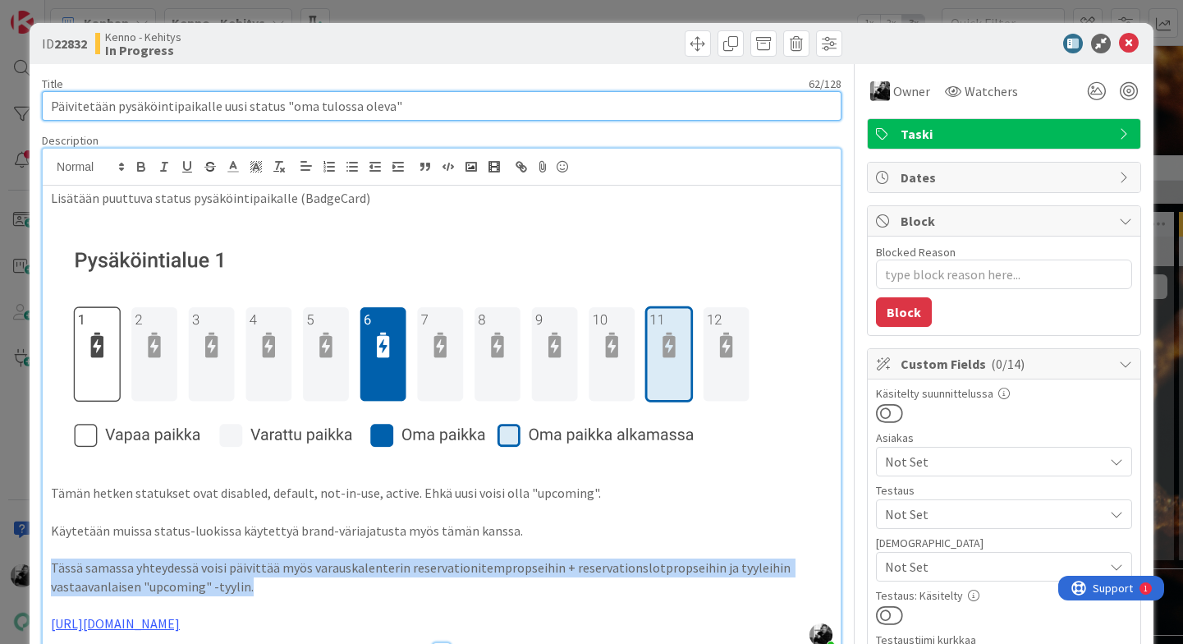
click at [434, 111] on input "Päivitetään pysäköintipaikalle uusi status "oma tulossa oleva"" at bounding box center [442, 106] width 800 height 30
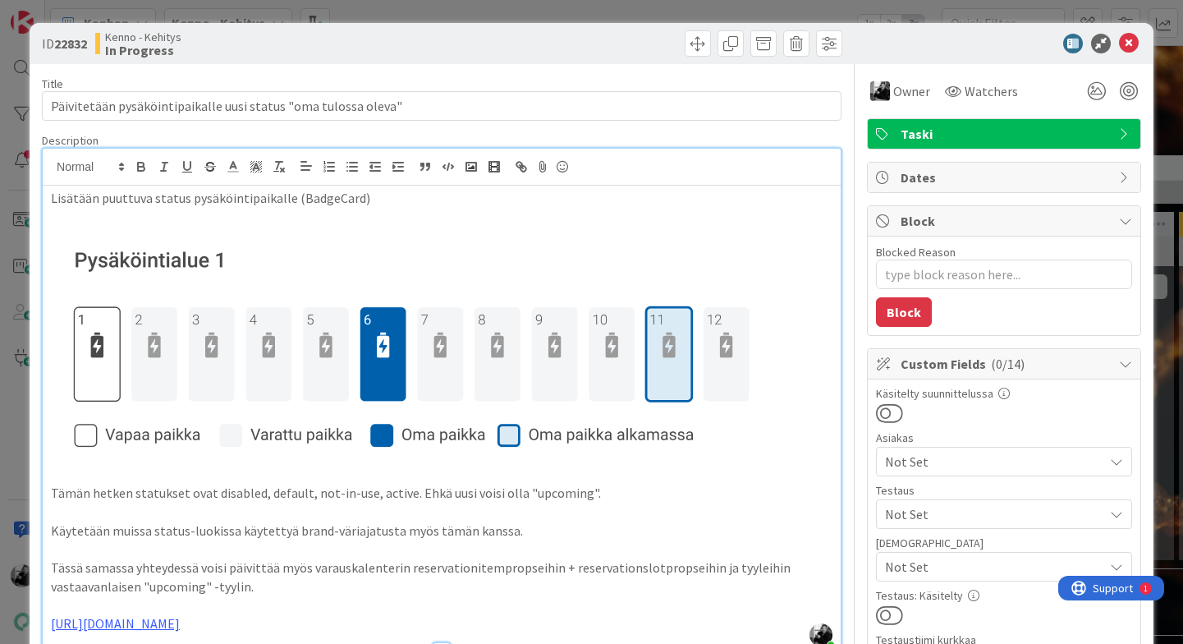
click at [52, 196] on p "Lisätään puuttuva status pysäköintipaikalle (BadgeCard)" at bounding box center [442, 198] width 782 height 19
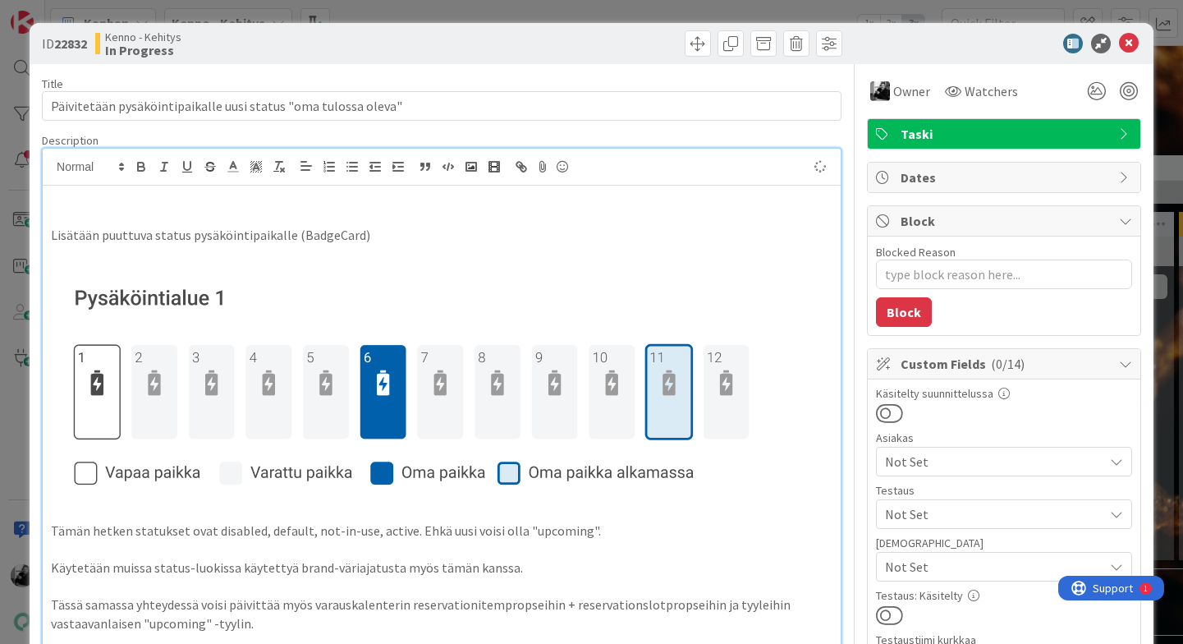
type textarea "x"
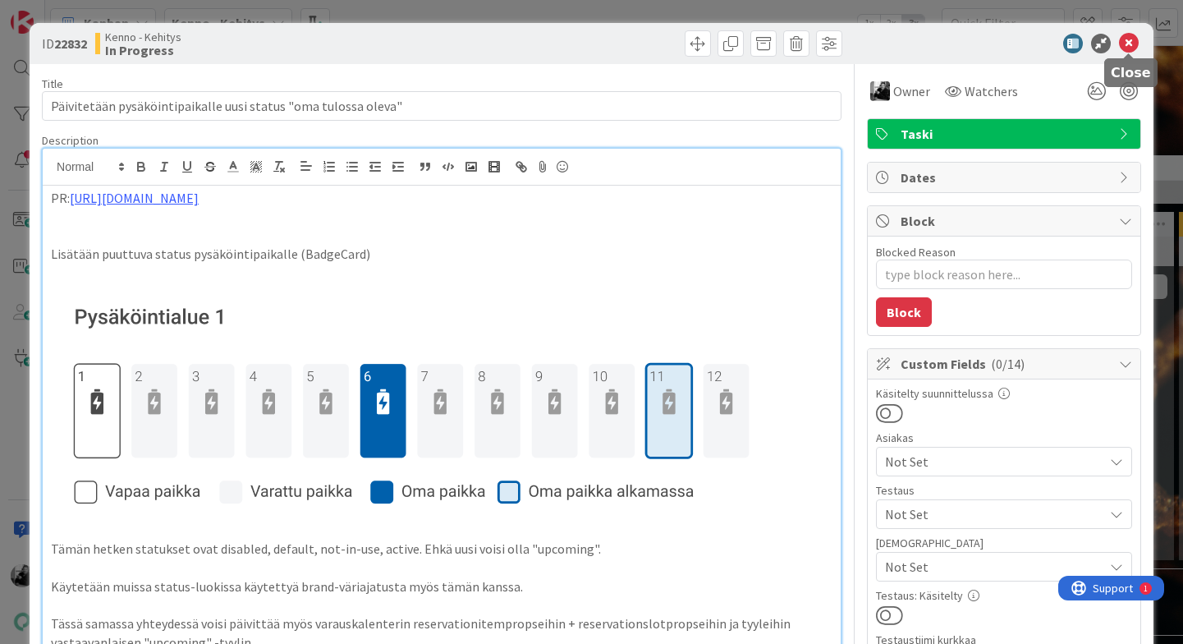
click at [1012, 45] on icon at bounding box center [1129, 44] width 20 height 20
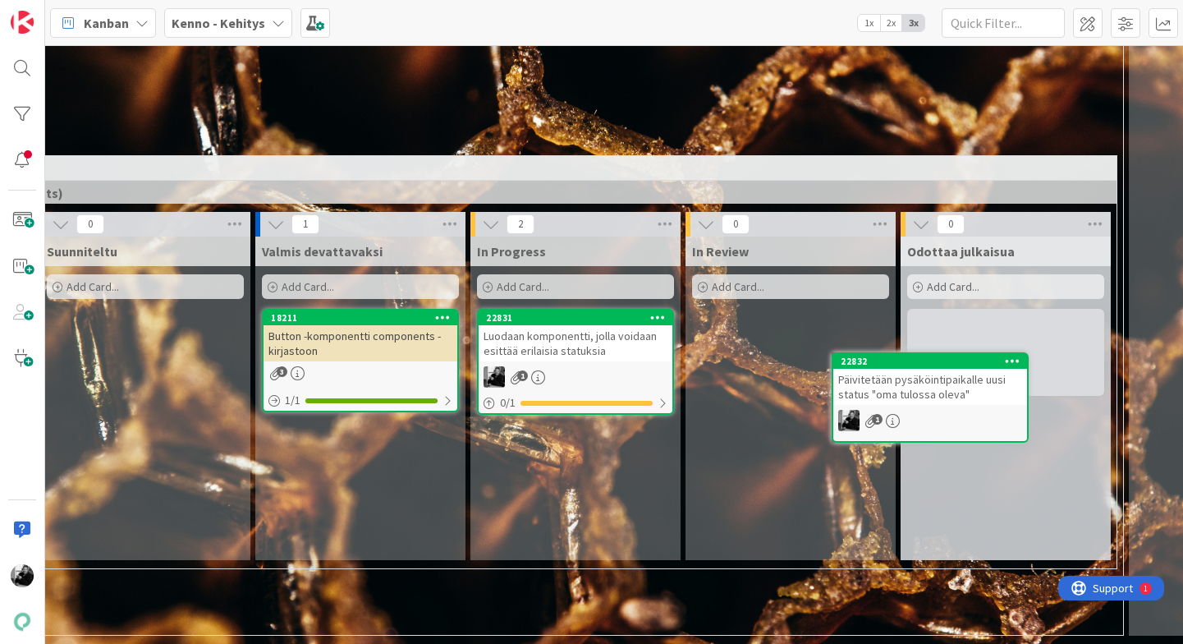
scroll to position [5330, 282]
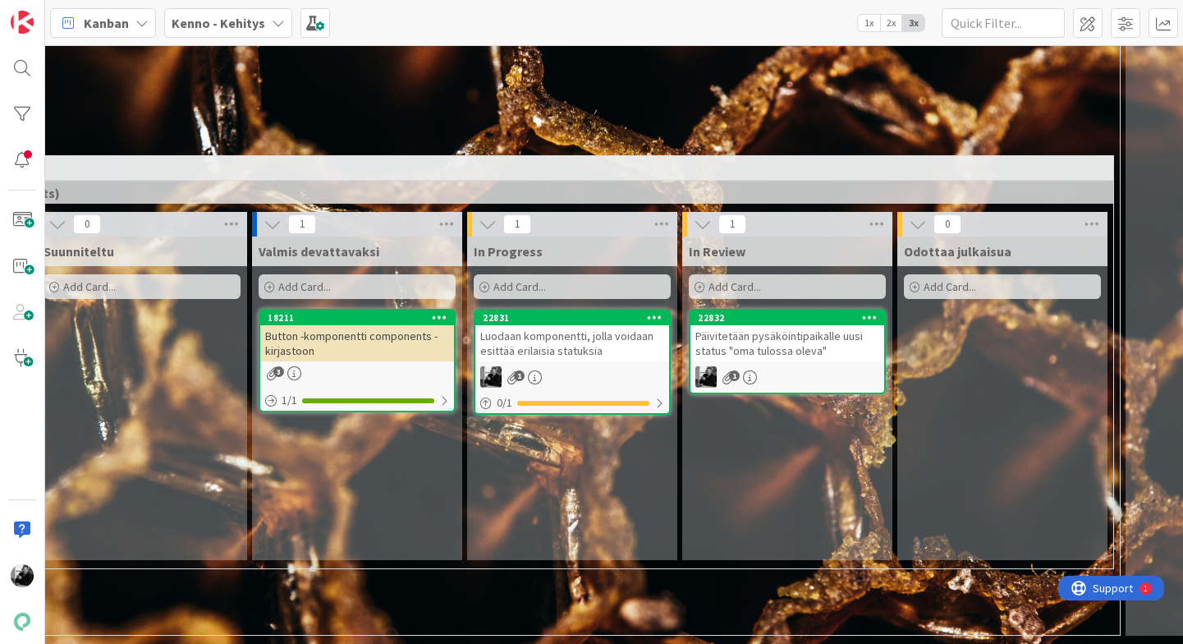
drag, startPoint x: 847, startPoint y: 464, endPoint x: 1039, endPoint y: 11, distance: 492.3
click at [608, 335] on div "Luodaan komponentti, jolla voidaan esittää erilaisia statuksia" at bounding box center [572, 343] width 194 height 36
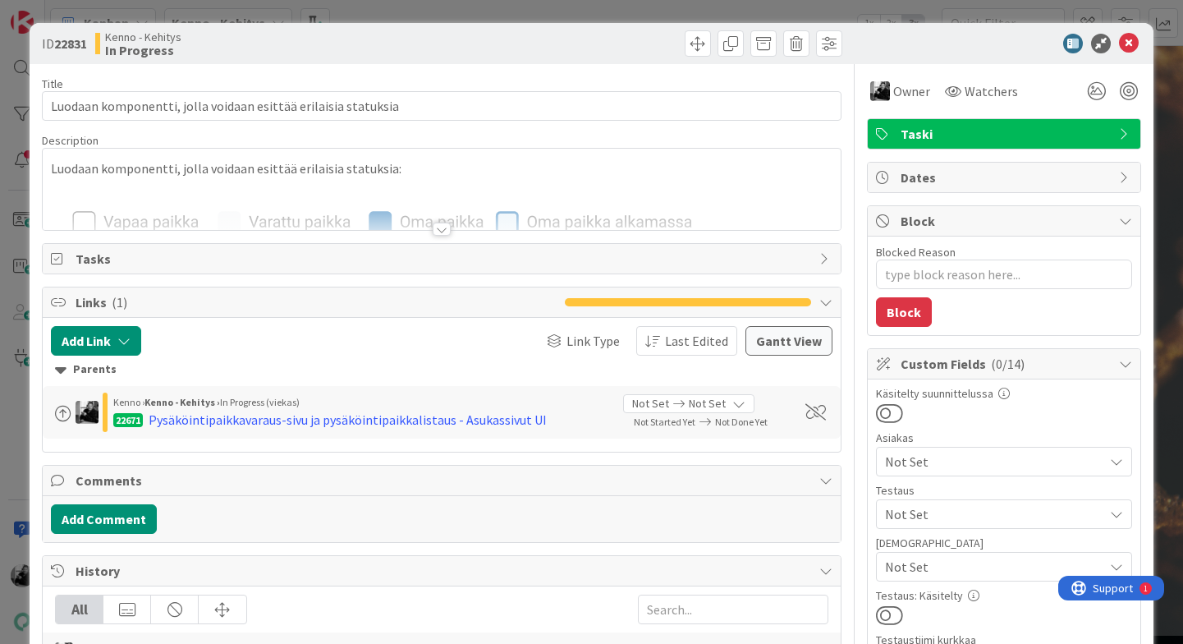
type textarea "x"
click at [440, 228] on div at bounding box center [442, 229] width 18 height 13
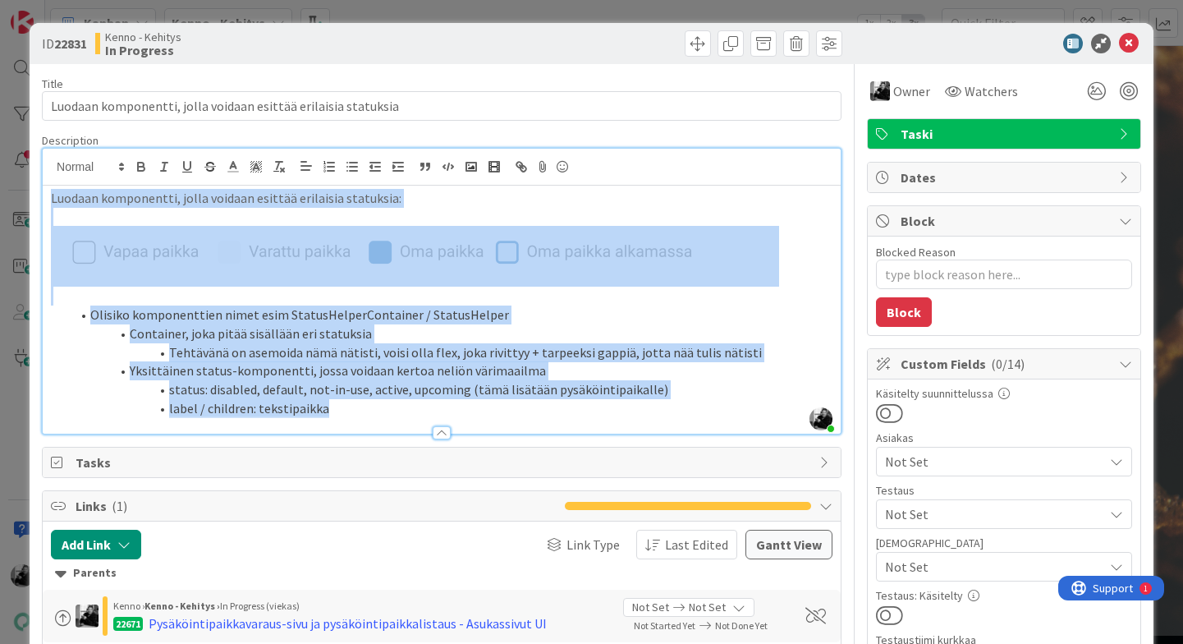
drag, startPoint x: 347, startPoint y: 400, endPoint x: 40, endPoint y: 193, distance: 370.3
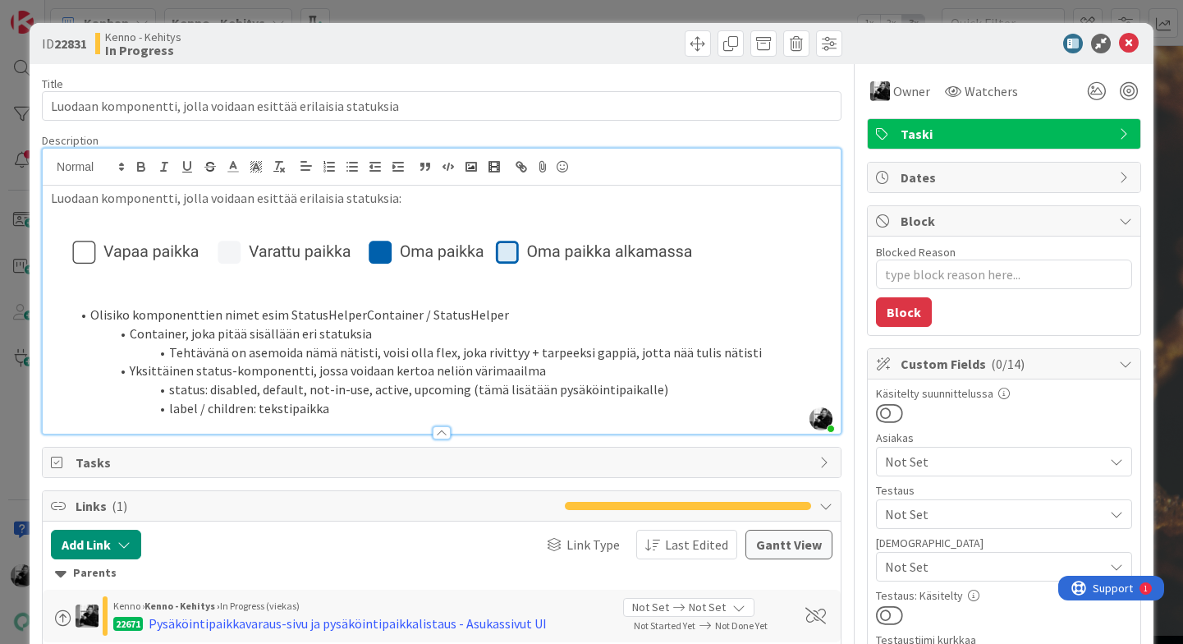
click at [531, 427] on div at bounding box center [442, 424] width 798 height 17
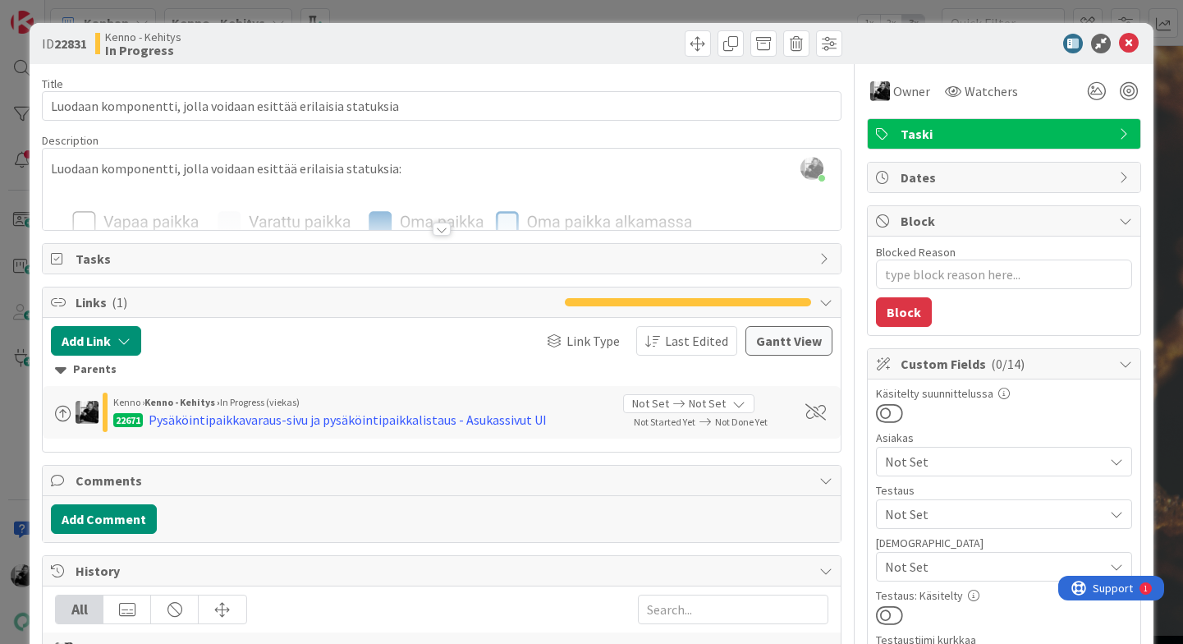
click at [500, 215] on div at bounding box center [442, 209] width 798 height 42
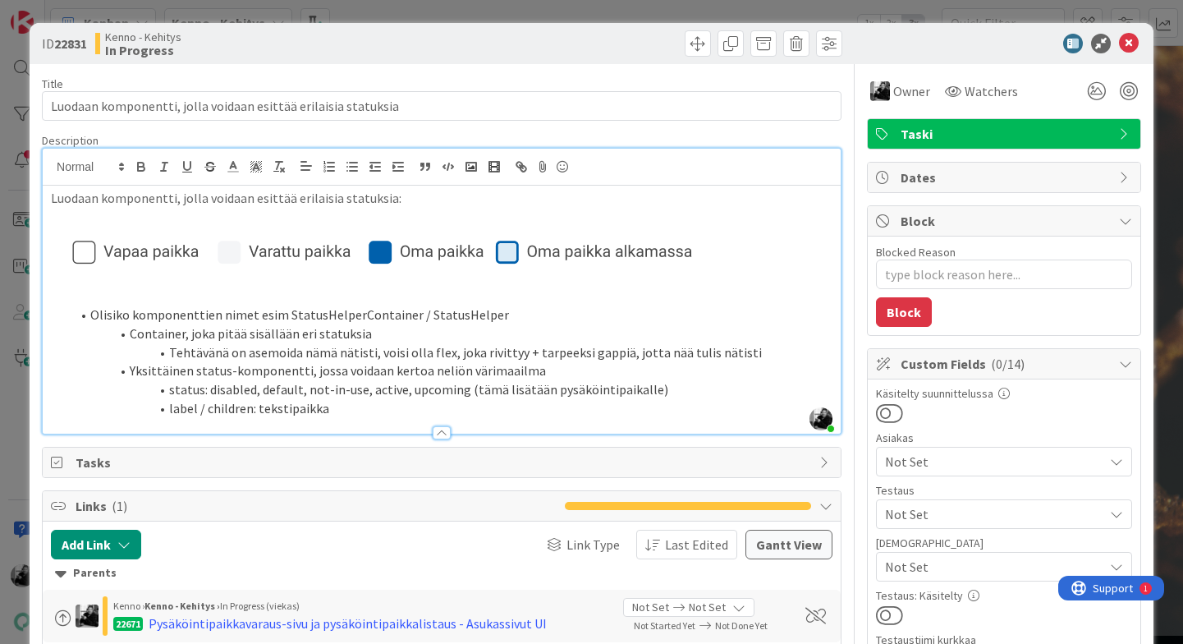
click at [449, 413] on li "label / children: tekstipaikka" at bounding box center [452, 408] width 762 height 19
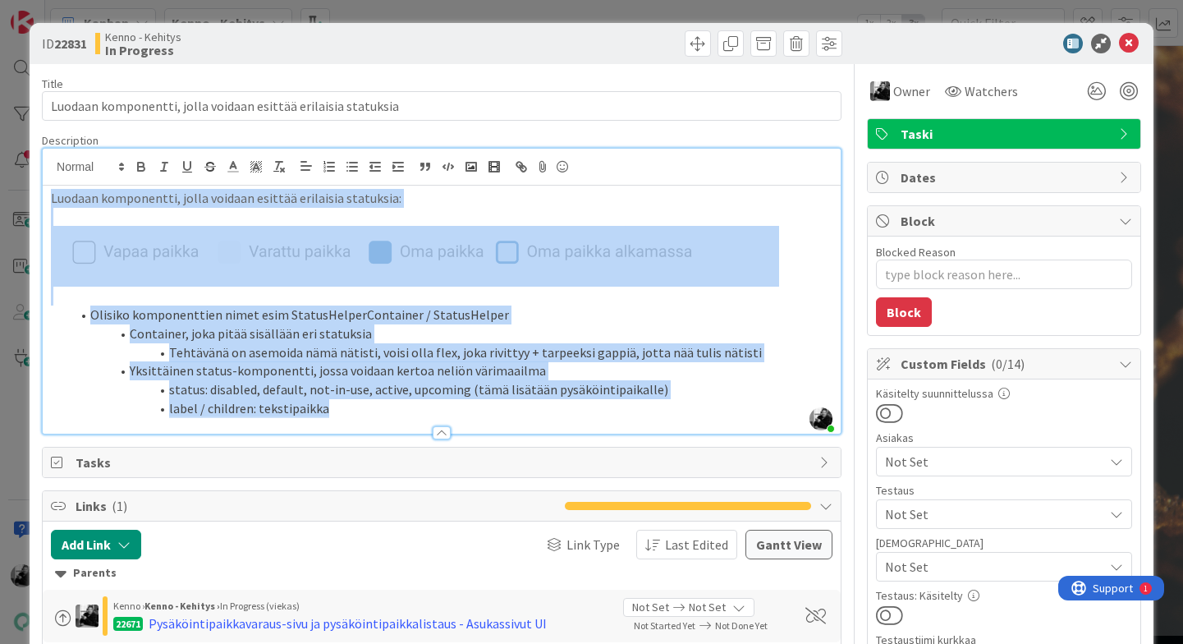
copy div "Luodaan komponentti, jolla voidaan esittää erilaisia statuksia: Olisiko kompone…"
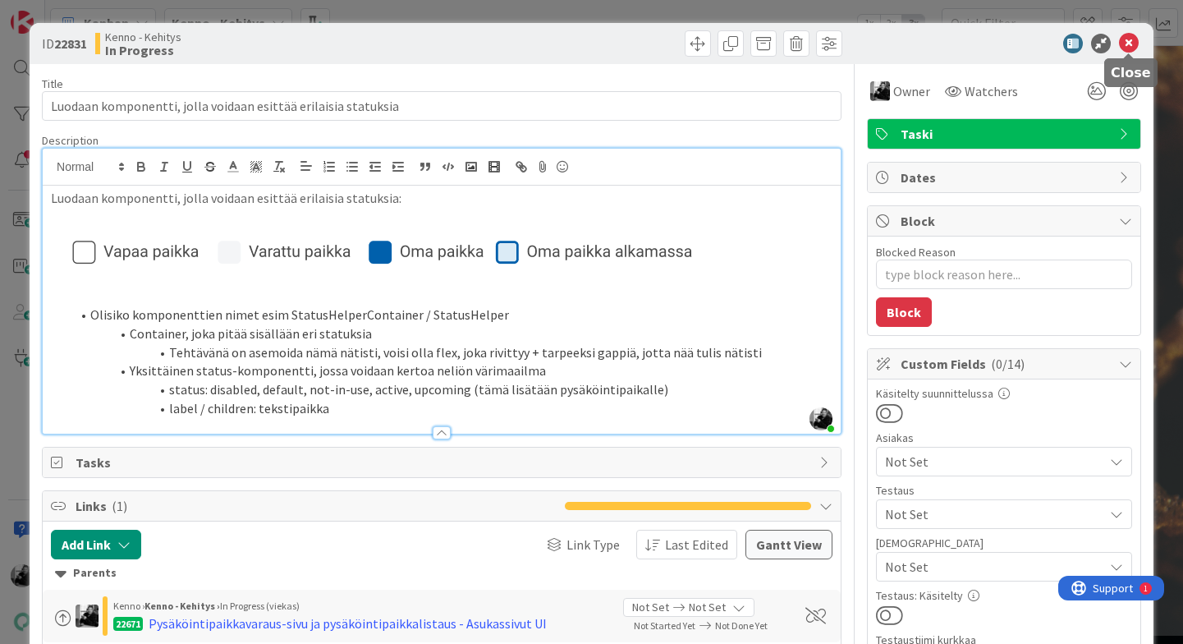
click at [1012, 44] on icon at bounding box center [1129, 44] width 20 height 20
